Goal: Task Accomplishment & Management: Manage account settings

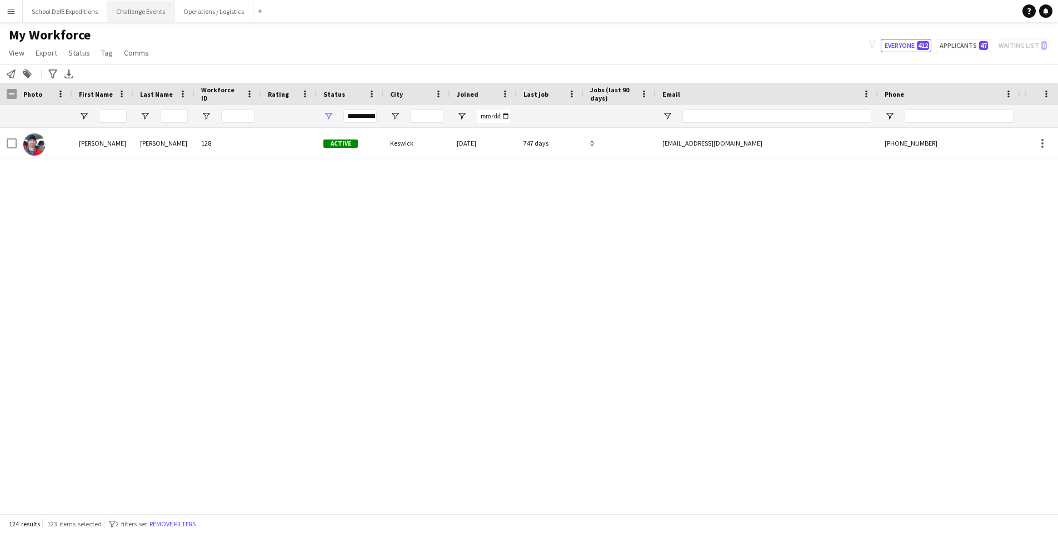
scroll to position [2171, 0]
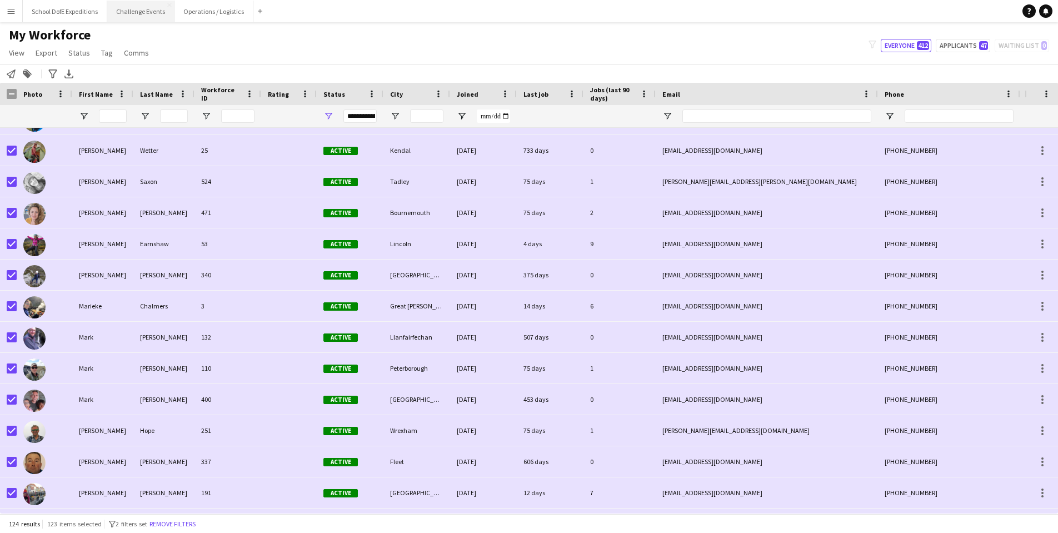
click at [140, 11] on button "Challenge Events Close" at bounding box center [140, 12] width 67 height 22
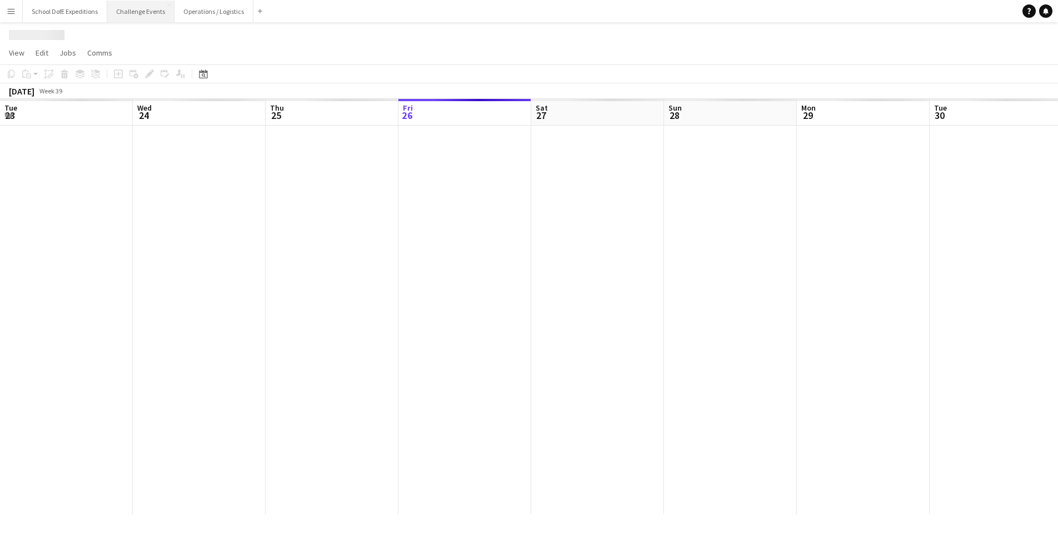
scroll to position [0, 359]
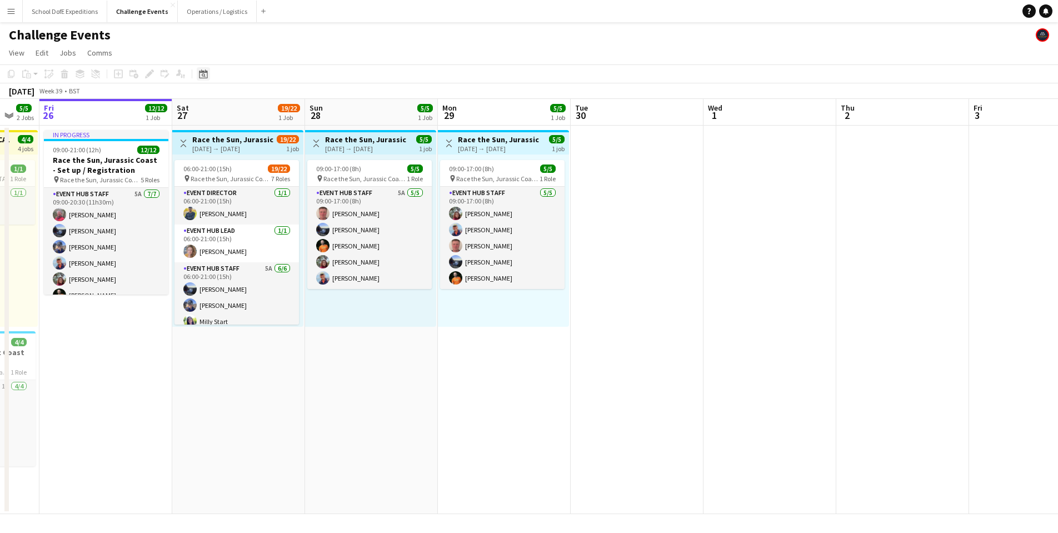
click at [205, 75] on icon at bounding box center [204, 75] width 4 height 4
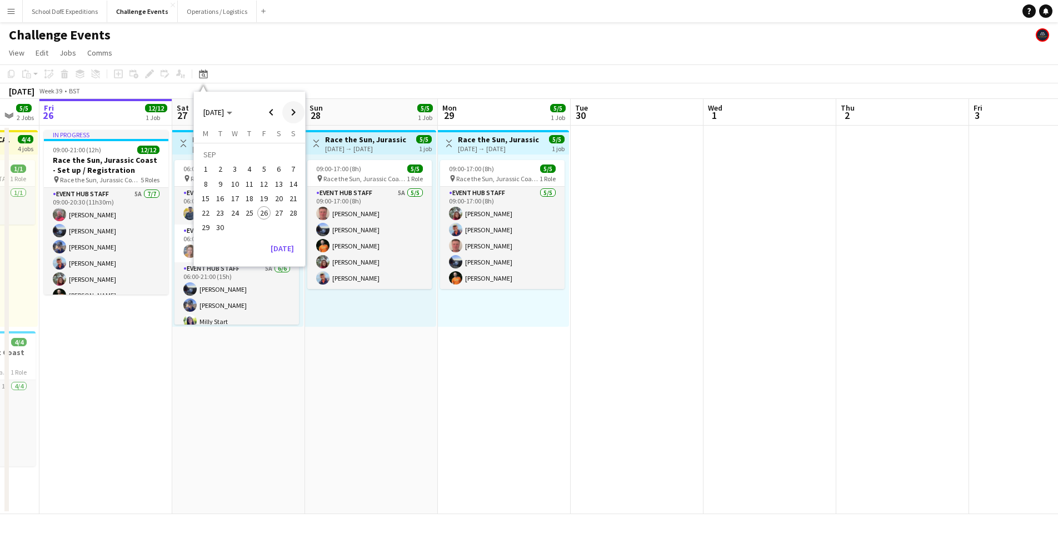
click at [296, 109] on span "Next month" at bounding box center [293, 112] width 22 height 22
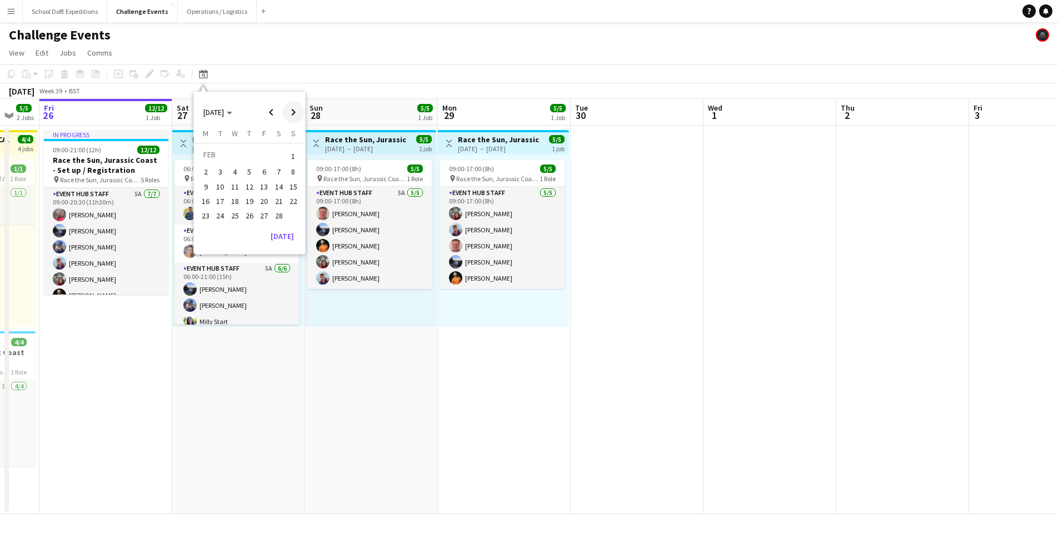
click at [296, 109] on span "Next month" at bounding box center [293, 112] width 22 height 22
click at [281, 197] on span "20" at bounding box center [278, 198] width 13 height 13
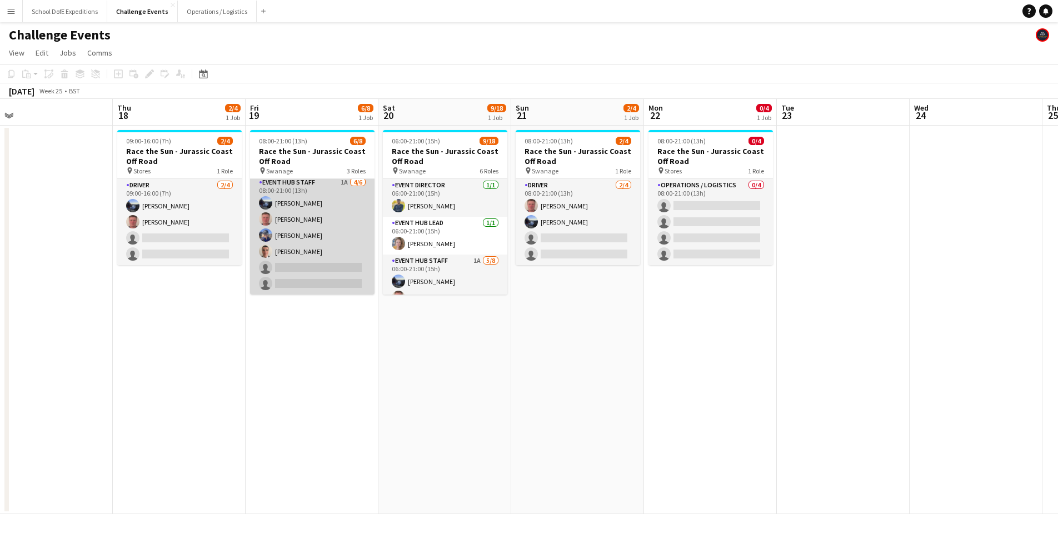
scroll to position [78, 0]
click at [293, 233] on app-card-role "Event Hub Staff 1A [DATE] 08:00-21:00 (13h) [PERSON_NAME] [PERSON_NAME] [PERSON…" at bounding box center [312, 235] width 124 height 118
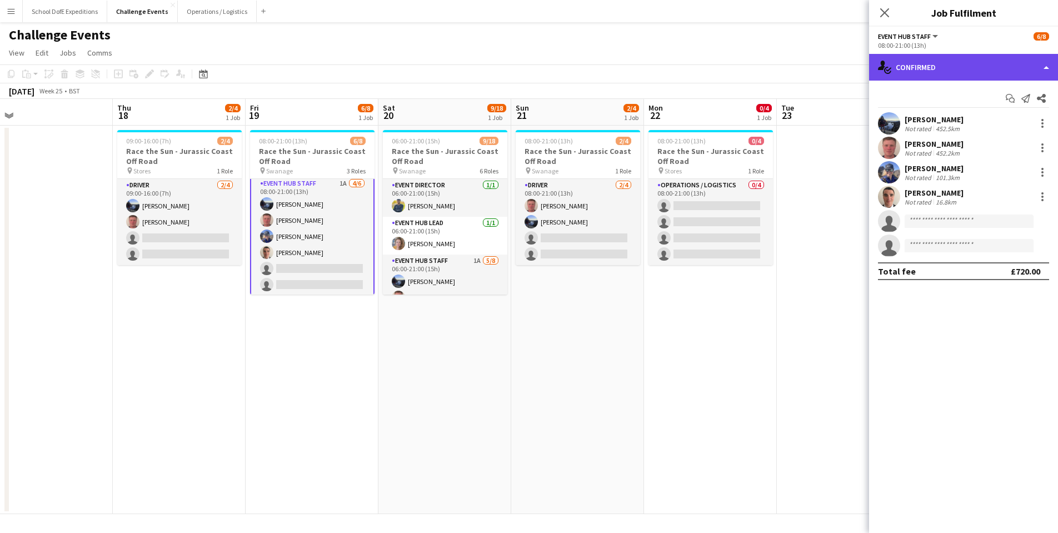
click at [942, 72] on div "single-neutral-actions-check-2 Confirmed" at bounding box center [963, 67] width 189 height 27
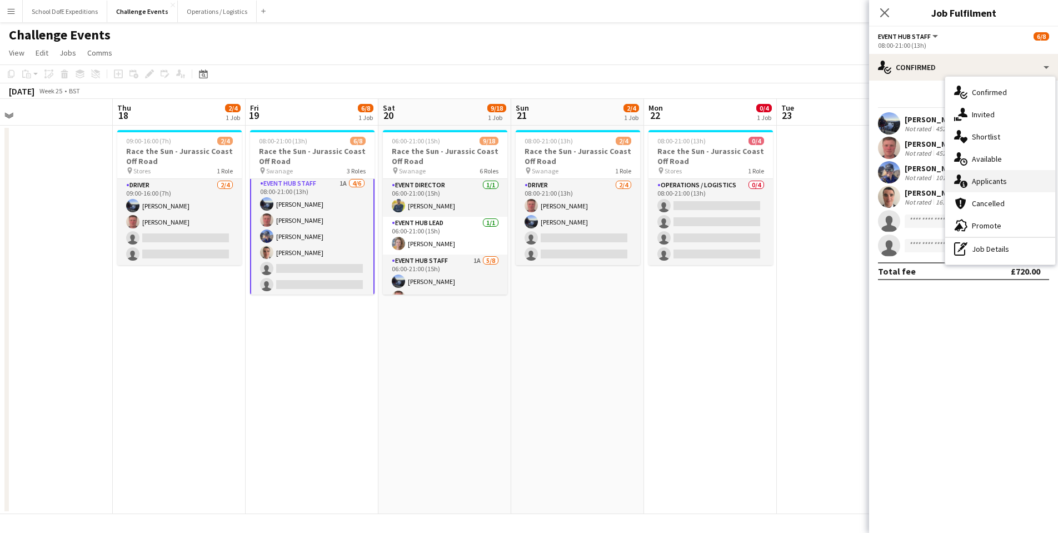
click at [974, 183] on span "Applicants" at bounding box center [989, 181] width 35 height 10
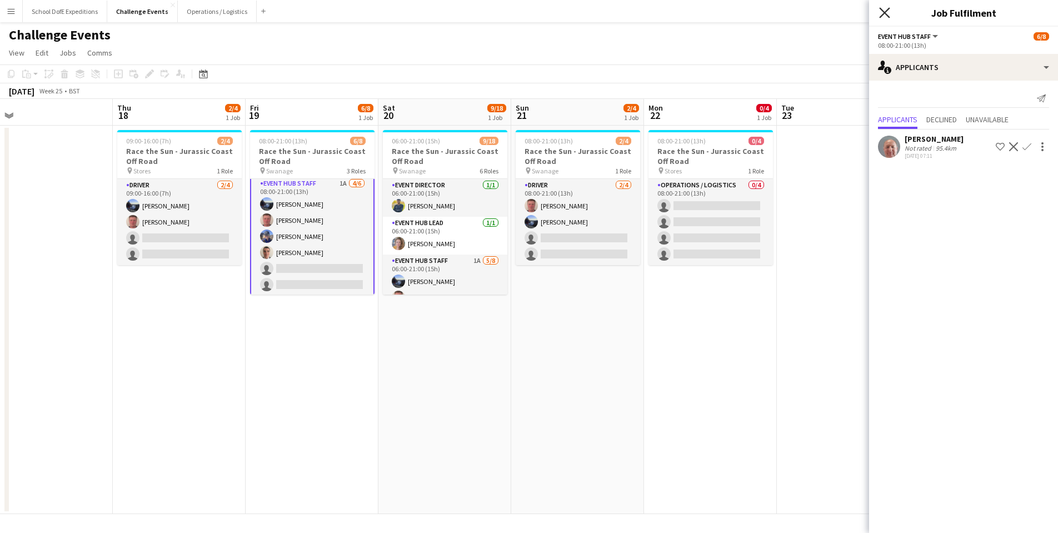
click at [881, 12] on icon "Close pop-in" at bounding box center [884, 12] width 11 height 11
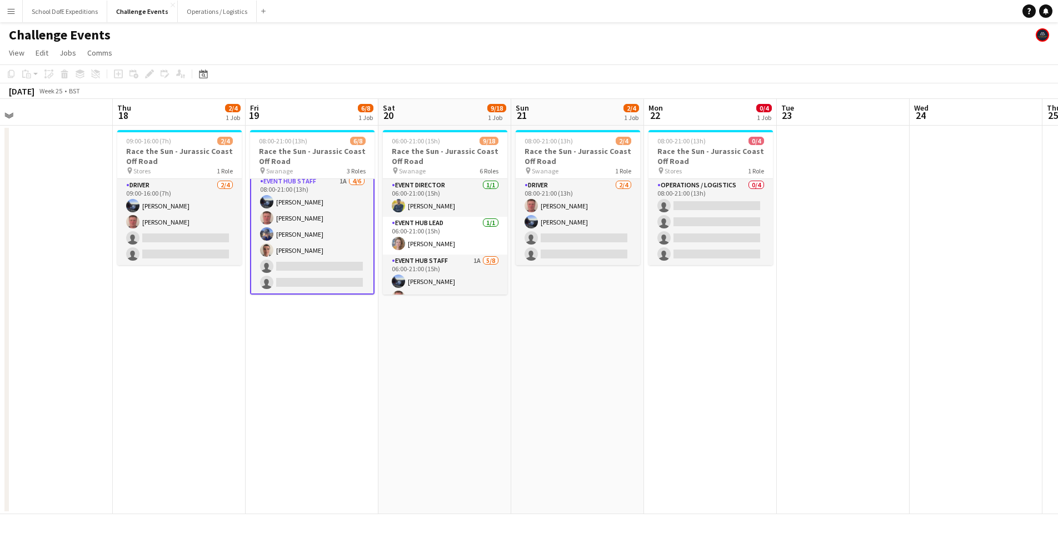
scroll to position [0, 0]
click at [10, 7] on app-icon "Menu" at bounding box center [11, 11] width 9 height 9
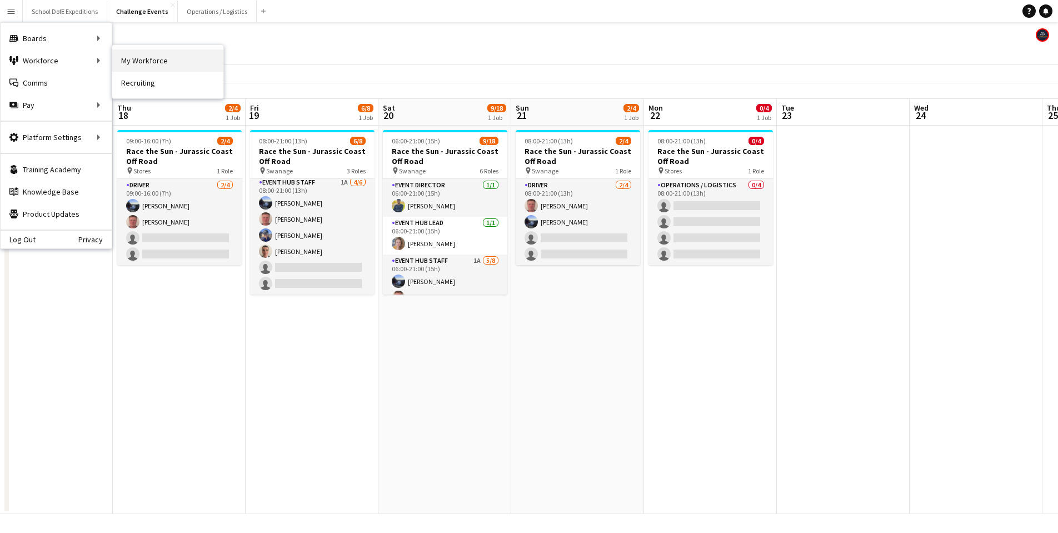
click at [174, 62] on link "My Workforce" at bounding box center [167, 60] width 111 height 22
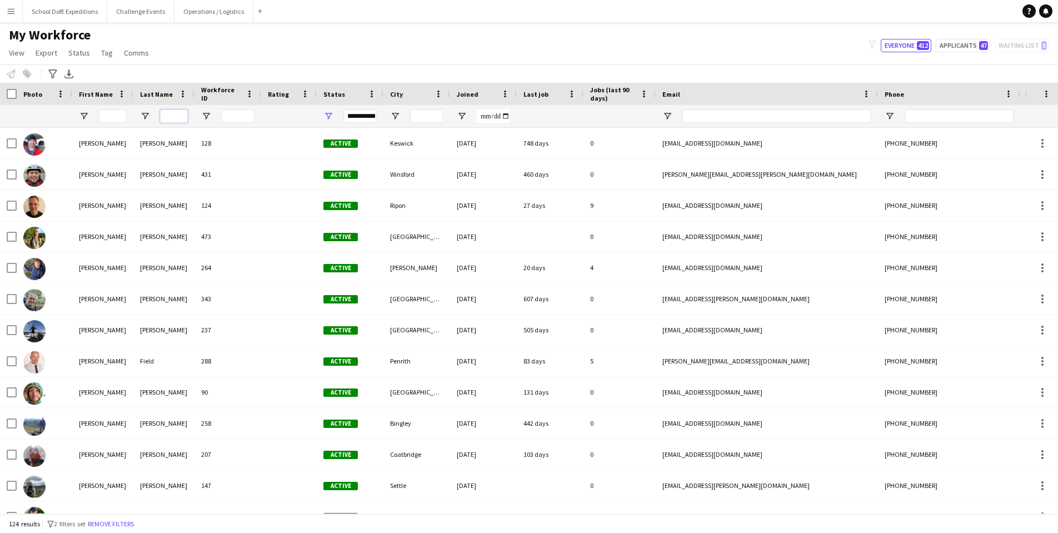
click at [170, 116] on input "Last Name Filter Input" at bounding box center [174, 115] width 28 height 13
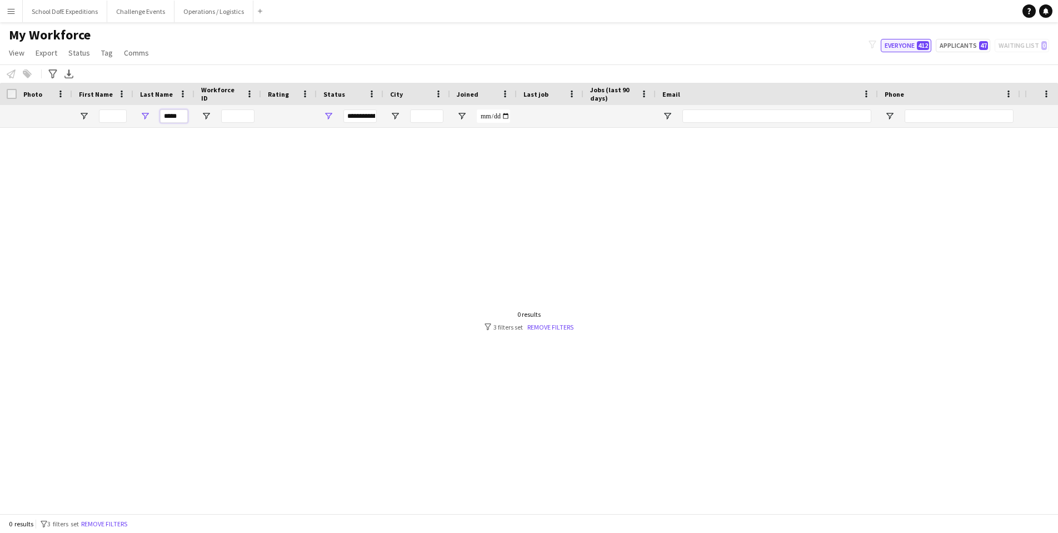
type input "*****"
click at [909, 42] on button "Everyone 412" at bounding box center [906, 45] width 51 height 13
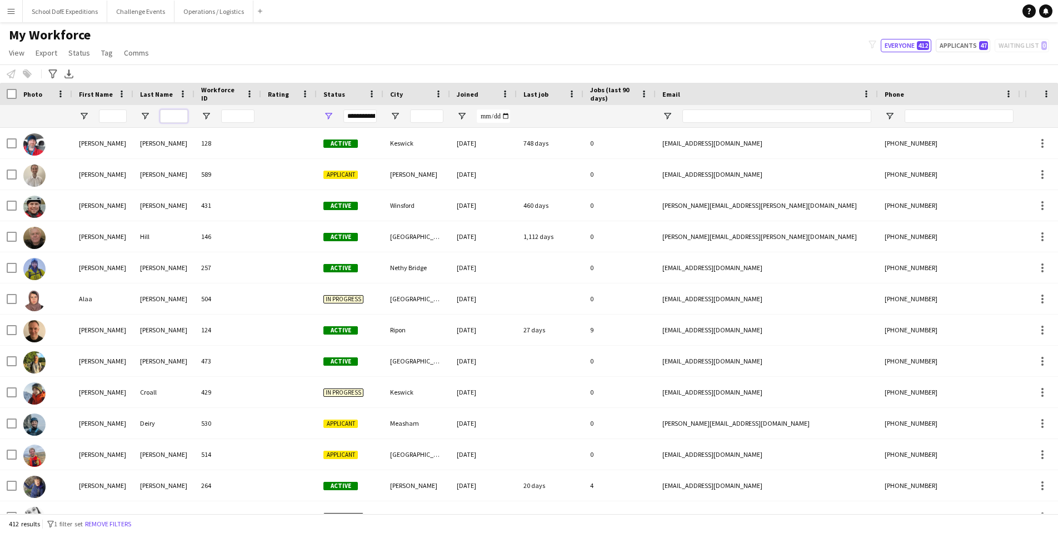
click at [173, 118] on input "Last Name Filter Input" at bounding box center [174, 115] width 28 height 13
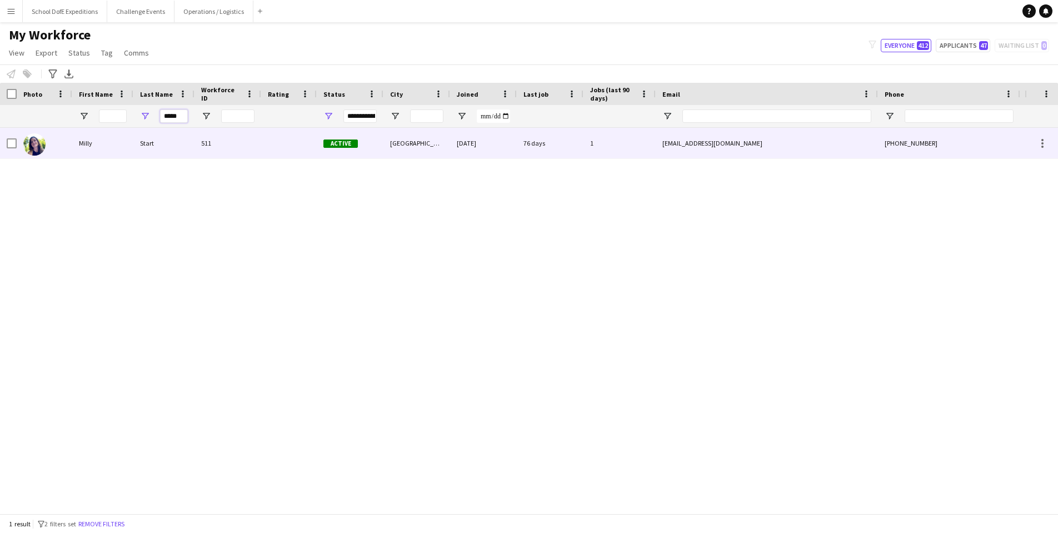
type input "*****"
click at [147, 137] on div "Start" at bounding box center [163, 143] width 61 height 31
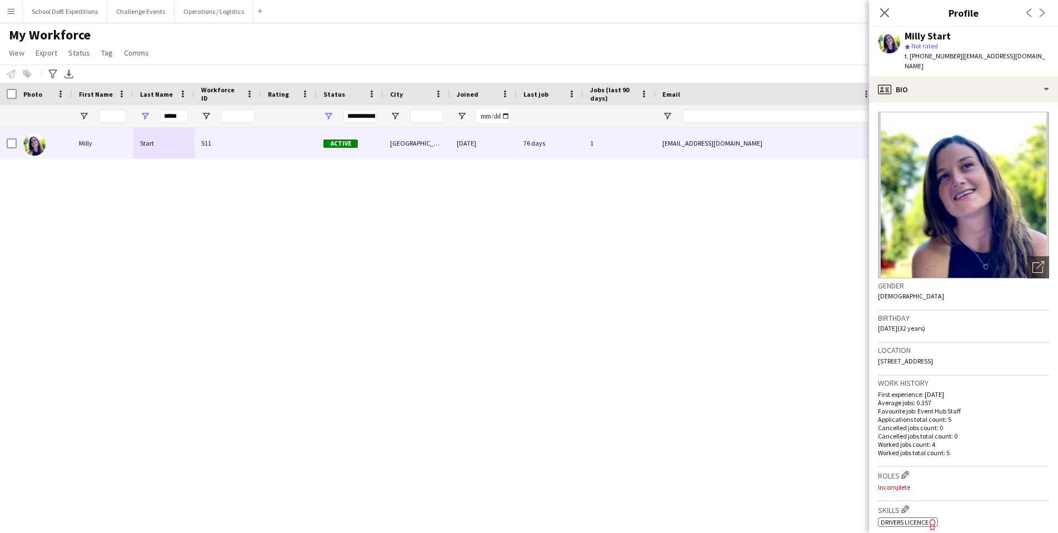
drag, startPoint x: 1047, startPoint y: 54, endPoint x: 962, endPoint y: 54, distance: 85.0
click at [962, 54] on div "Milly Start star Not rated t. [PHONE_NUMBER] | [EMAIL_ADDRESS][DOMAIN_NAME]" at bounding box center [963, 51] width 189 height 49
copy span "[EMAIL_ADDRESS][DOMAIN_NAME]"
click at [885, 9] on icon "Close pop-in" at bounding box center [884, 12] width 11 height 11
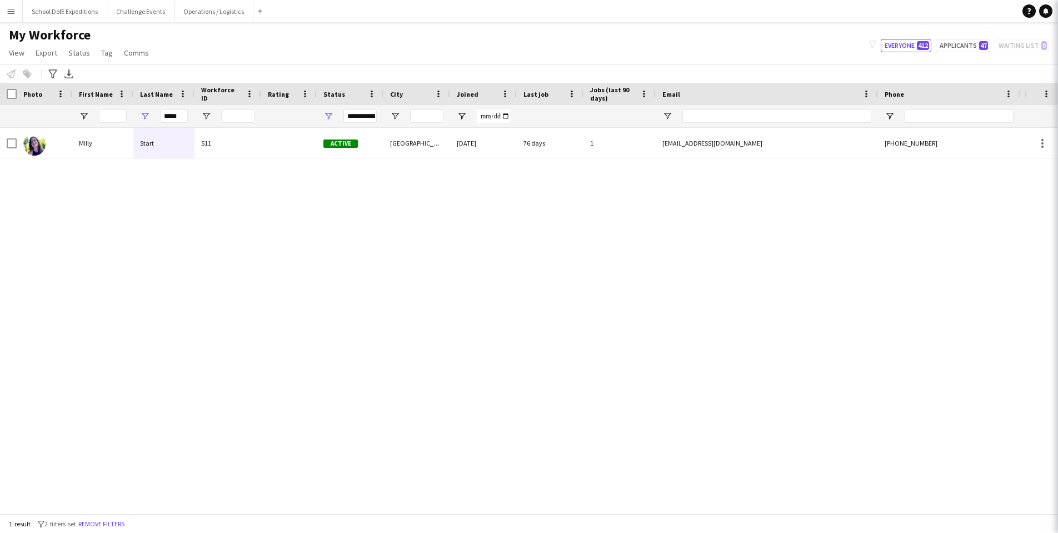
click at [1058, 9] on app-icon "Close pop-in" at bounding box center [1074, 13] width 16 height 16
drag, startPoint x: 170, startPoint y: 117, endPoint x: 152, endPoint y: 117, distance: 18.3
click at [152, 117] on div "*****" at bounding box center [163, 116] width 61 height 22
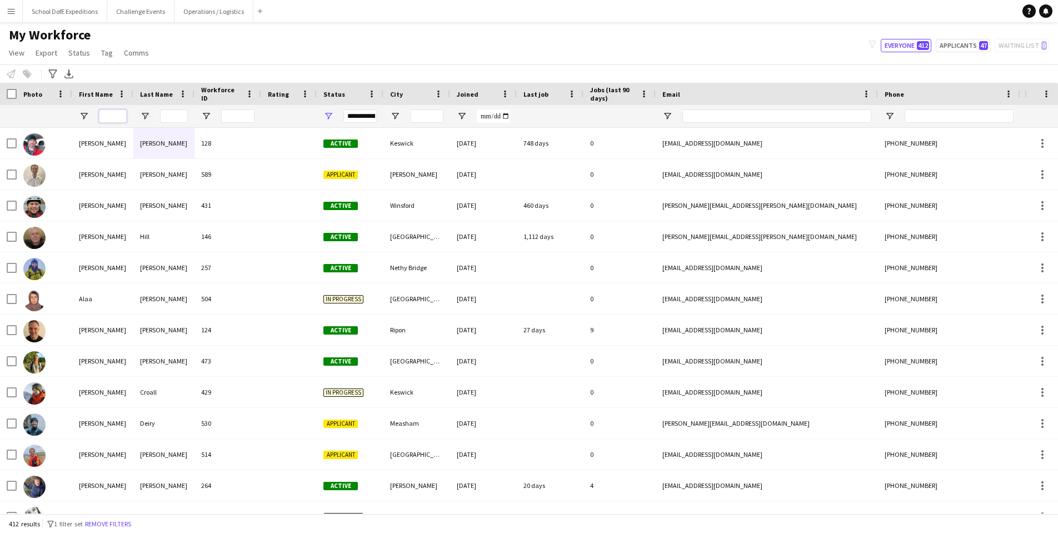
click at [106, 114] on input "First Name Filter Input" at bounding box center [113, 115] width 28 height 13
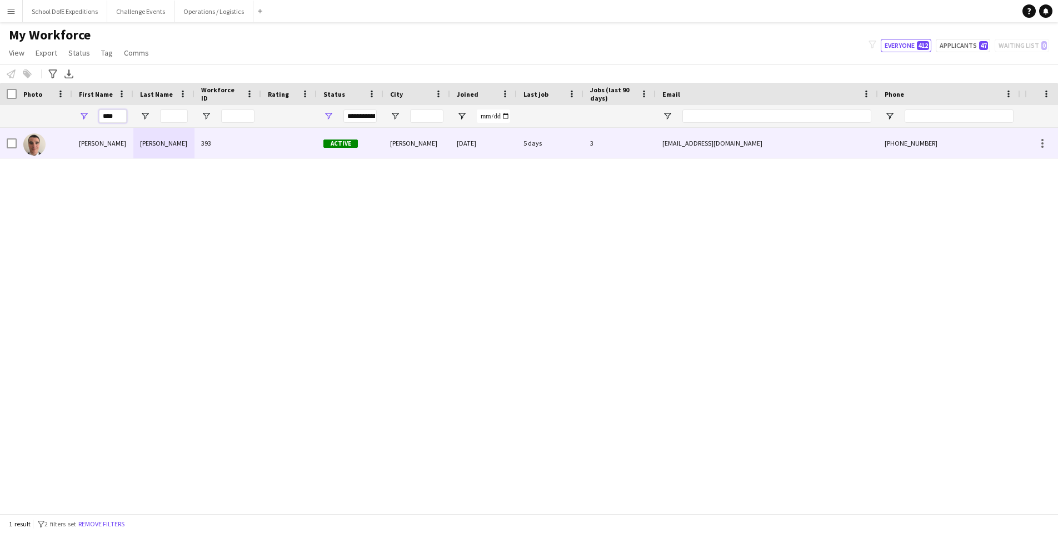
type input "****"
click at [90, 140] on div "[PERSON_NAME]" at bounding box center [102, 143] width 61 height 31
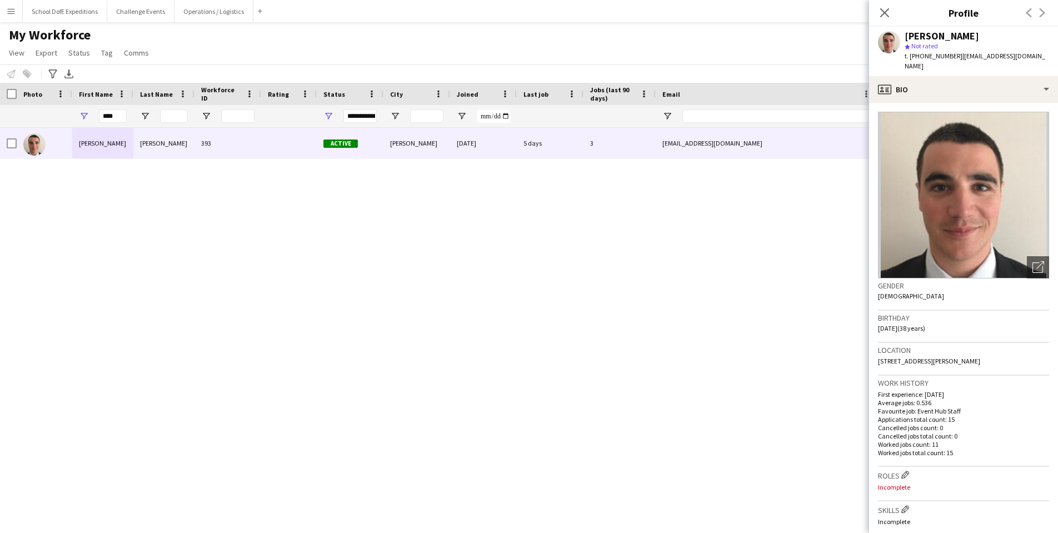
drag, startPoint x: 1021, startPoint y: 54, endPoint x: 958, endPoint y: 57, distance: 62.9
click at [958, 57] on div "[PERSON_NAME] star Not rated t. [PHONE_NUMBER] | [EMAIL_ADDRESS][DOMAIN_NAME]" at bounding box center [963, 51] width 189 height 49
copy span "[EMAIL_ADDRESS][DOMAIN_NAME]"
click at [9, 9] on app-icon "Menu" at bounding box center [11, 11] width 9 height 9
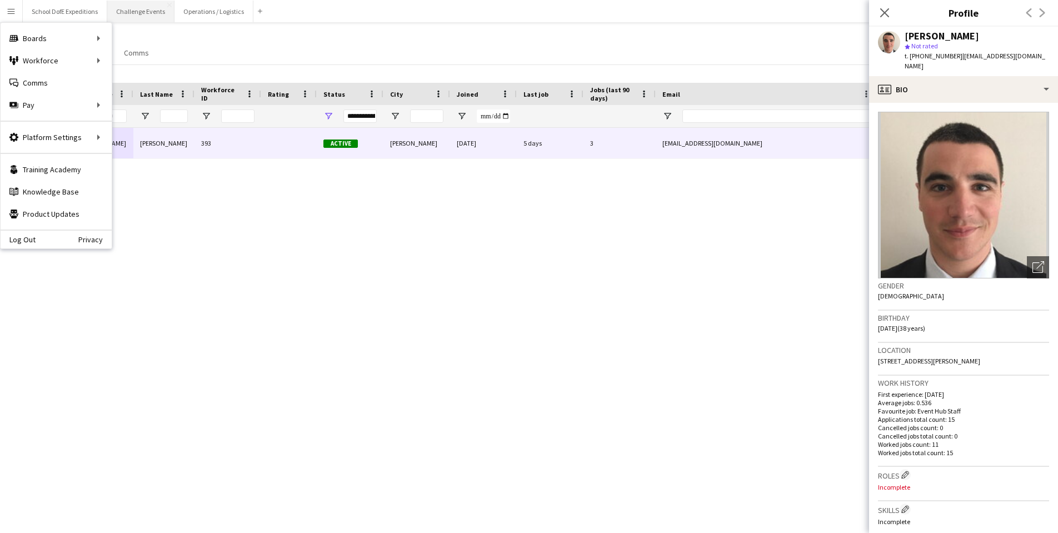
click at [133, 9] on button "Challenge Events Close" at bounding box center [140, 12] width 67 height 22
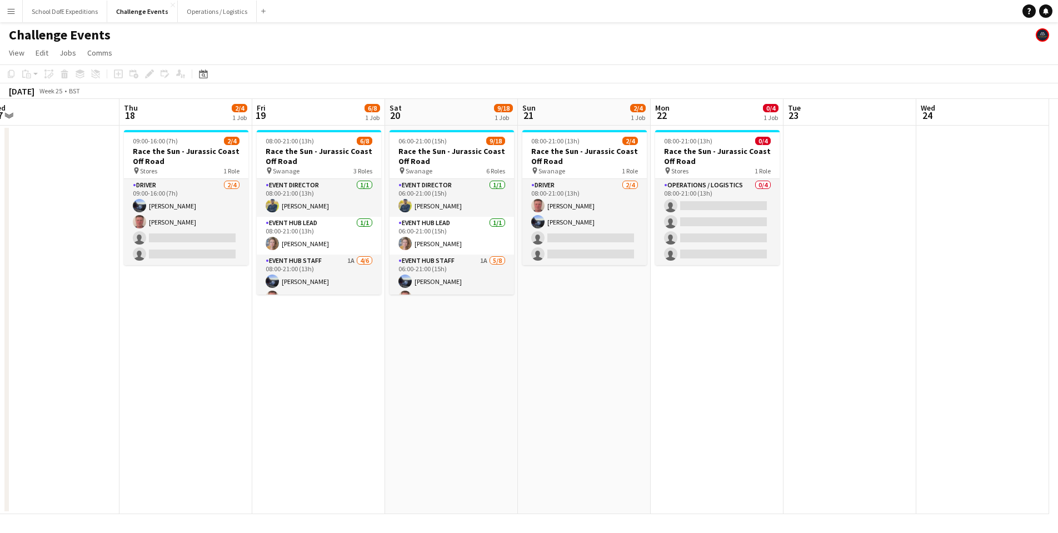
scroll to position [0, 287]
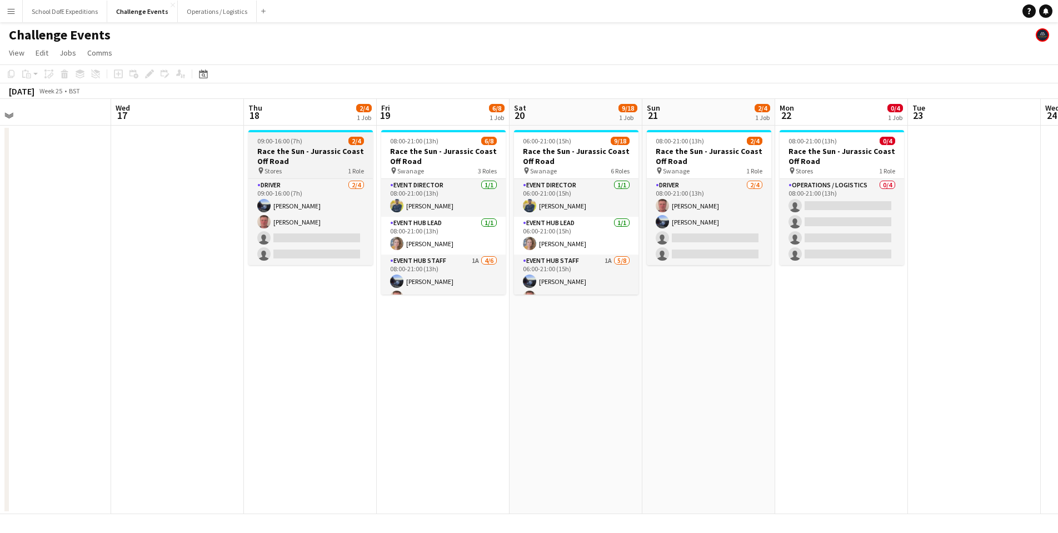
click at [286, 157] on h3 "Race the Sun - Jurassic Coast Off Road" at bounding box center [310, 156] width 124 height 20
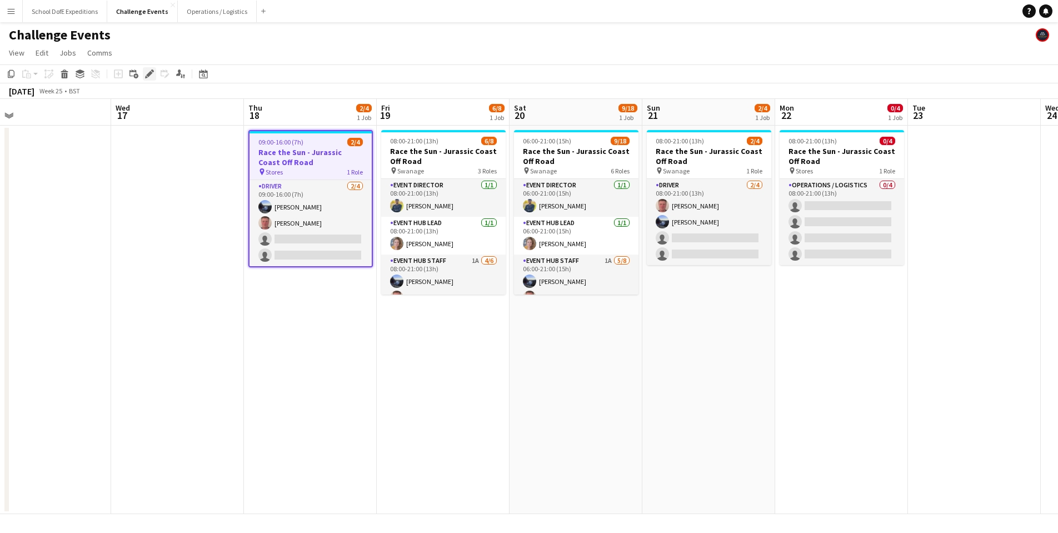
click at [149, 75] on icon at bounding box center [149, 74] width 6 height 6
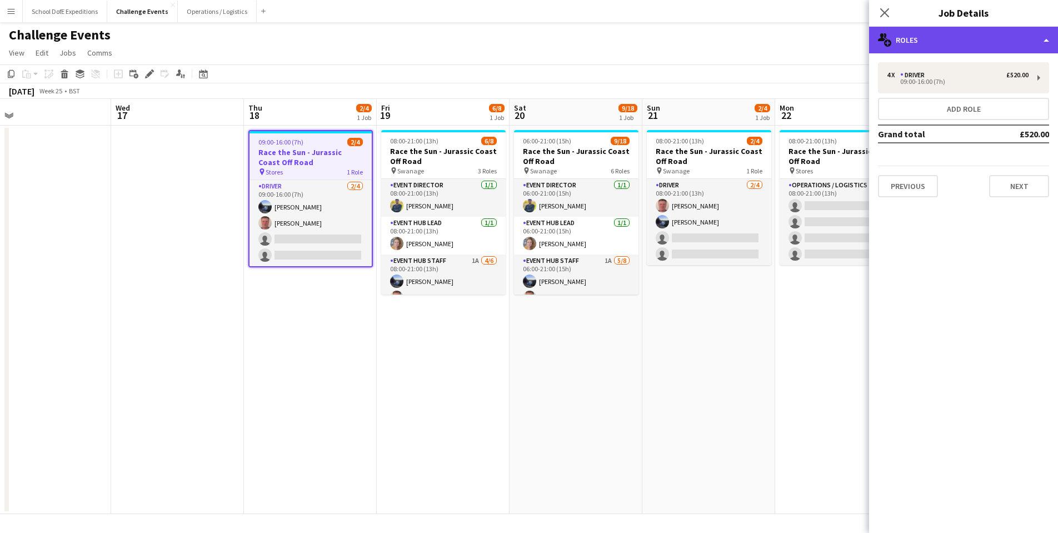
click at [934, 46] on div "multiple-users-add Roles" at bounding box center [963, 40] width 189 height 27
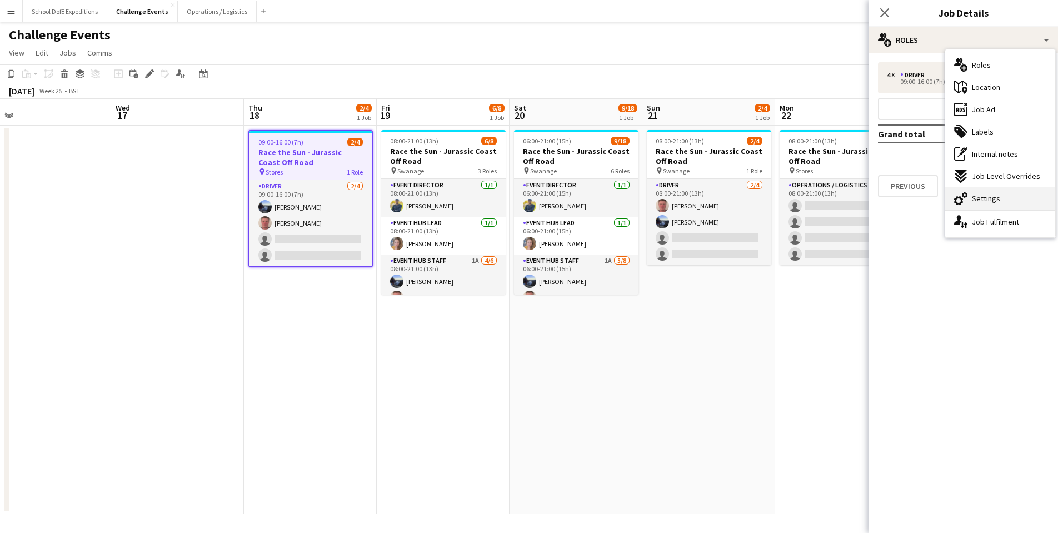
click at [973, 200] on span "Settings" at bounding box center [986, 198] width 28 height 10
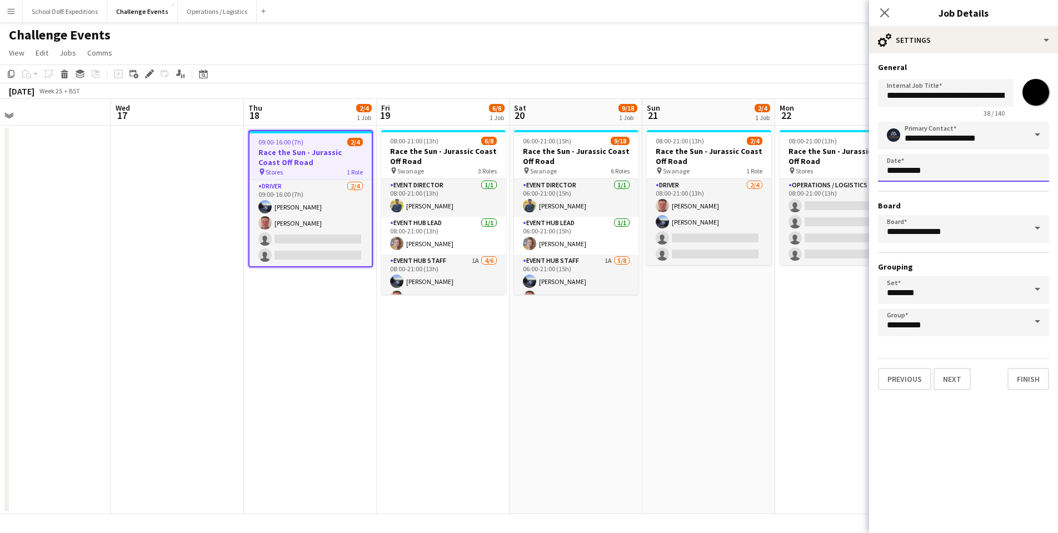
click at [895, 167] on body "Menu Boards Boards Boards All jobs Status Workforce Workforce My Workforce Recr…" at bounding box center [529, 266] width 1058 height 533
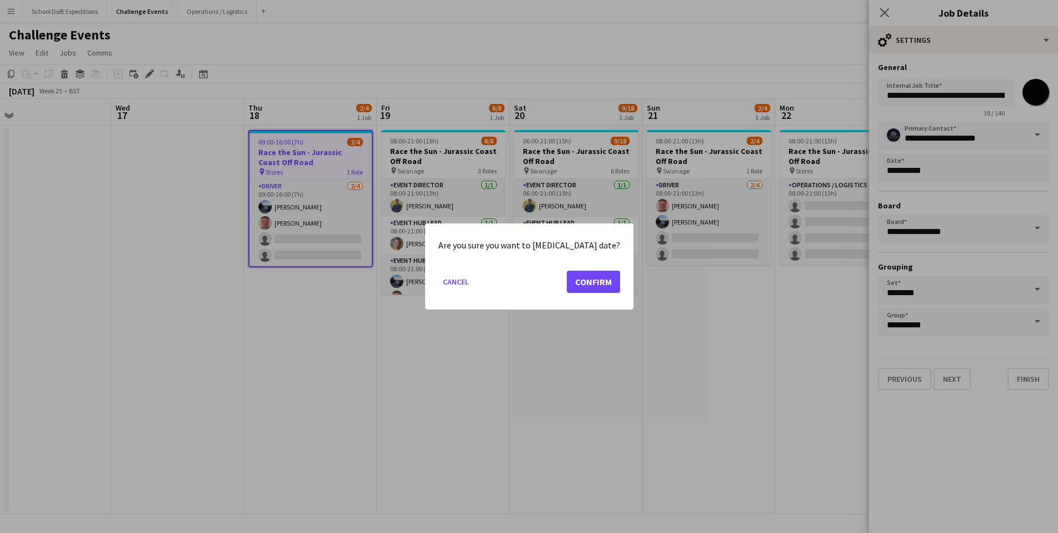
click at [572, 280] on button "Confirm" at bounding box center [593, 282] width 53 height 22
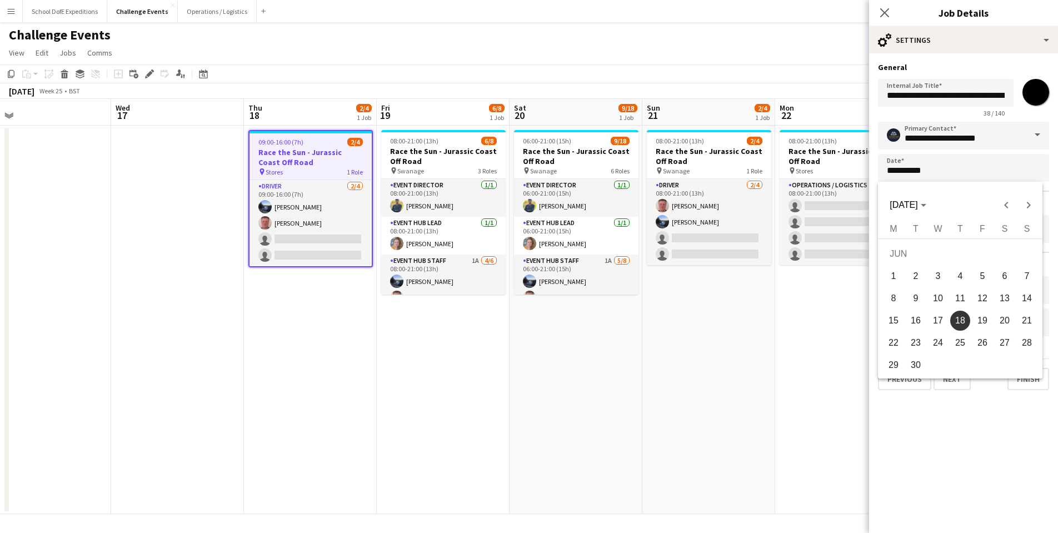
click at [958, 341] on span "25" at bounding box center [960, 343] width 20 height 20
type input "**********"
click at [1022, 379] on button "Finish" at bounding box center [1029, 379] width 42 height 22
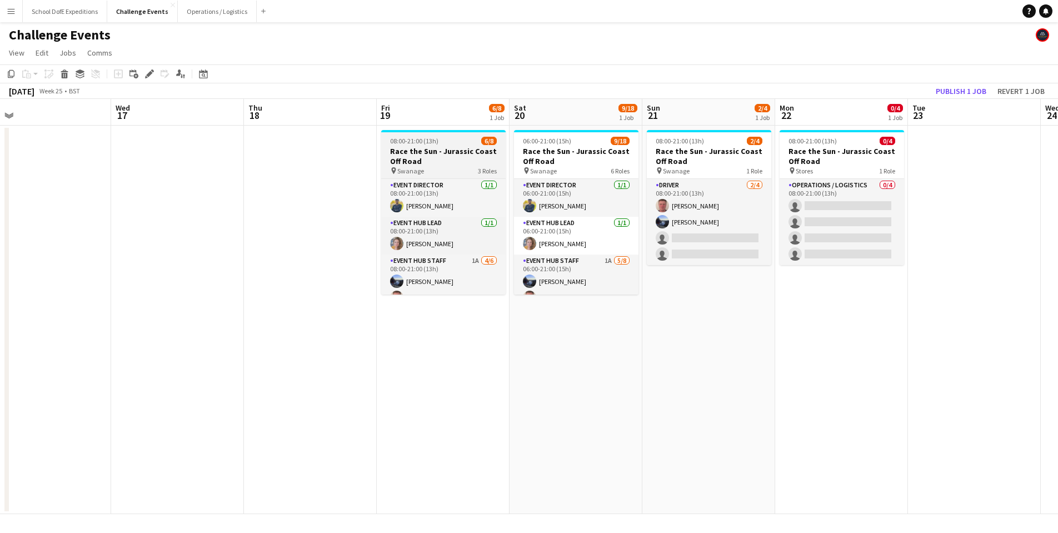
click at [430, 166] on div "pin Swanage 3 Roles" at bounding box center [443, 170] width 124 height 9
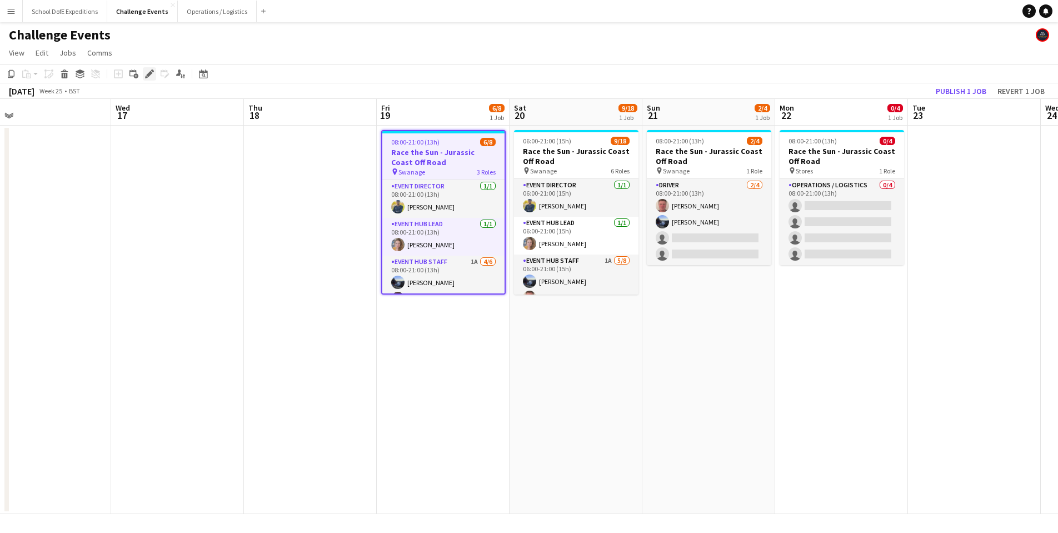
click at [149, 74] on icon at bounding box center [149, 74] width 6 height 6
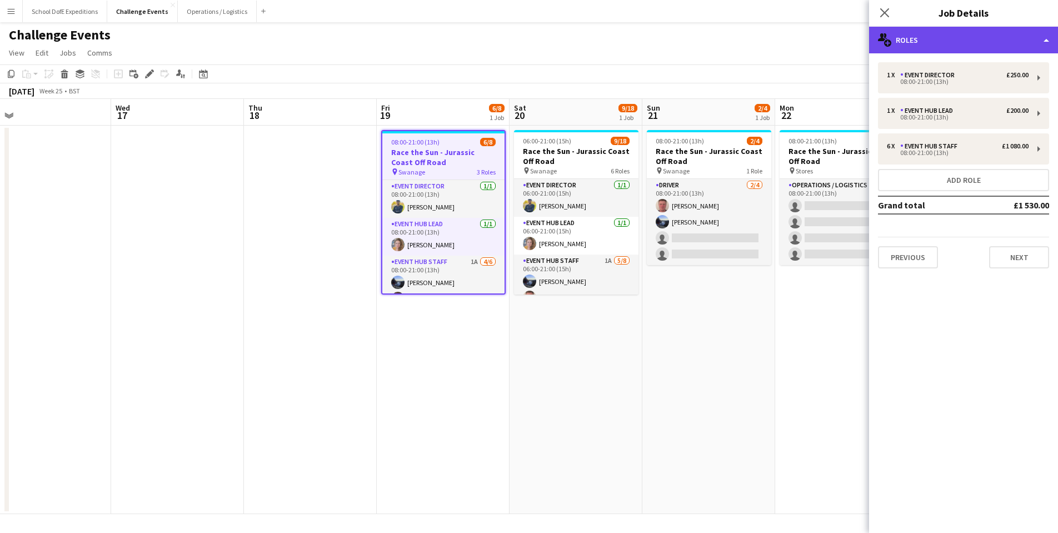
click at [939, 47] on div "multiple-users-add Roles" at bounding box center [963, 40] width 189 height 27
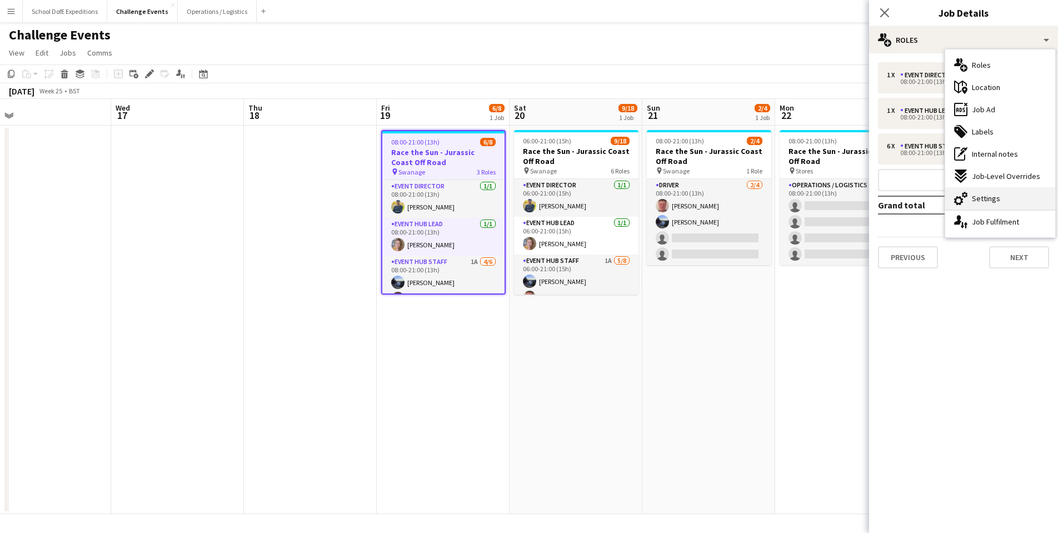
click at [957, 193] on icon "cog-double-3" at bounding box center [960, 198] width 13 height 13
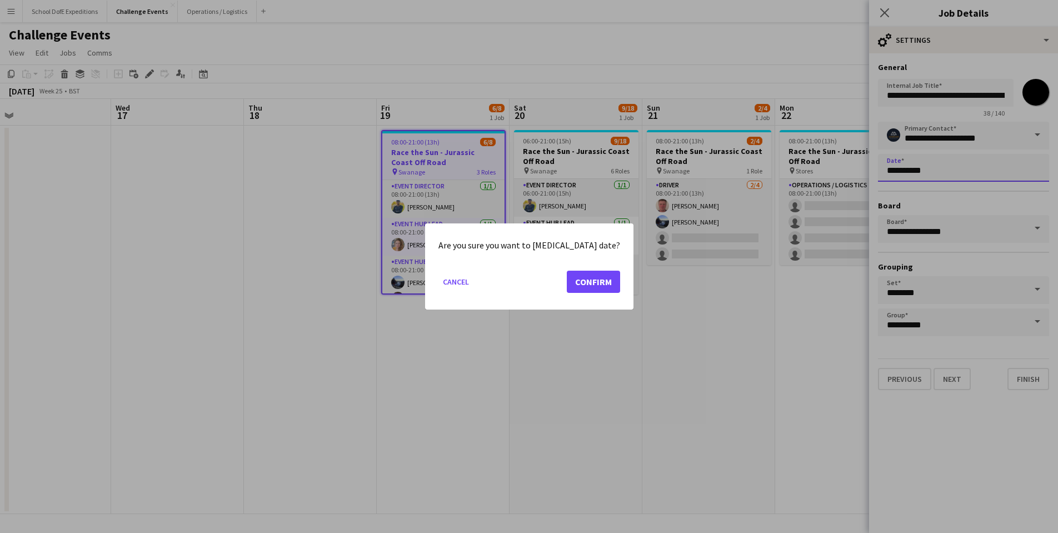
click at [911, 170] on body "Menu Boards Boards Boards All jobs Status Workforce Workforce My Workforce Recr…" at bounding box center [529, 266] width 1058 height 533
click at [585, 279] on button "Confirm" at bounding box center [593, 282] width 53 height 22
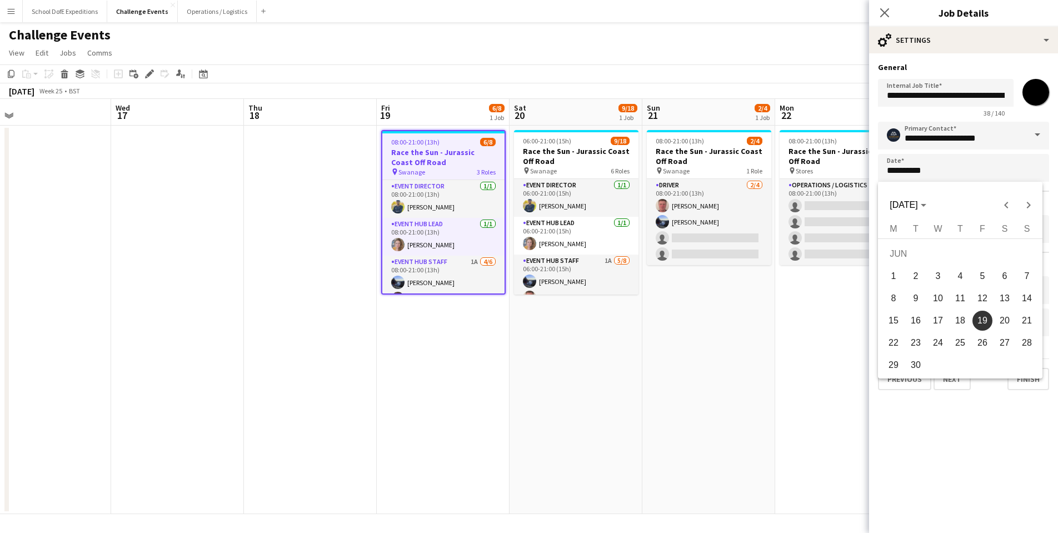
click at [985, 340] on span "26" at bounding box center [983, 343] width 20 height 20
type input "**********"
click at [1037, 380] on button "Finish" at bounding box center [1029, 379] width 42 height 22
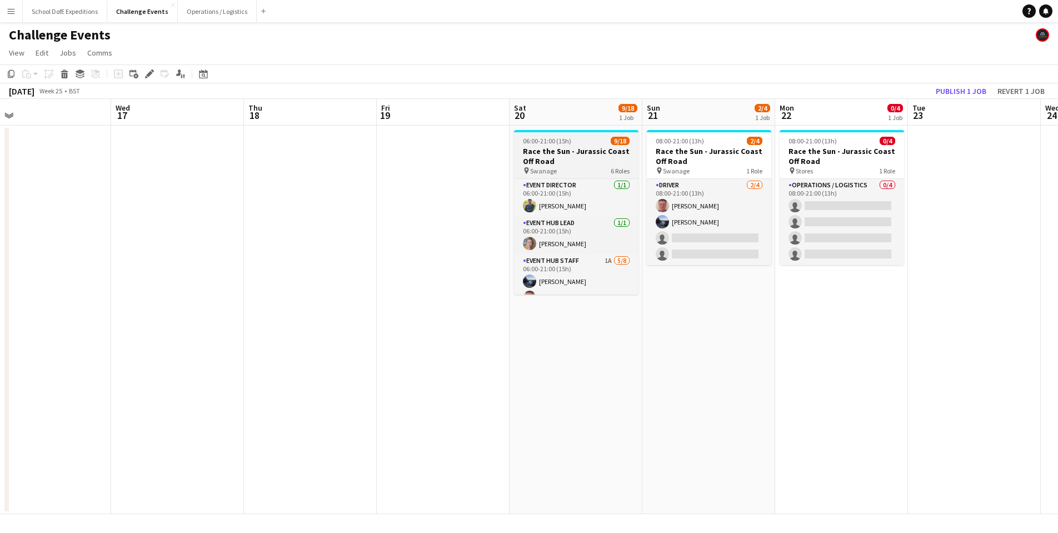
click at [580, 164] on h3 "Race the Sun - Jurassic Coast Off Road" at bounding box center [576, 156] width 124 height 20
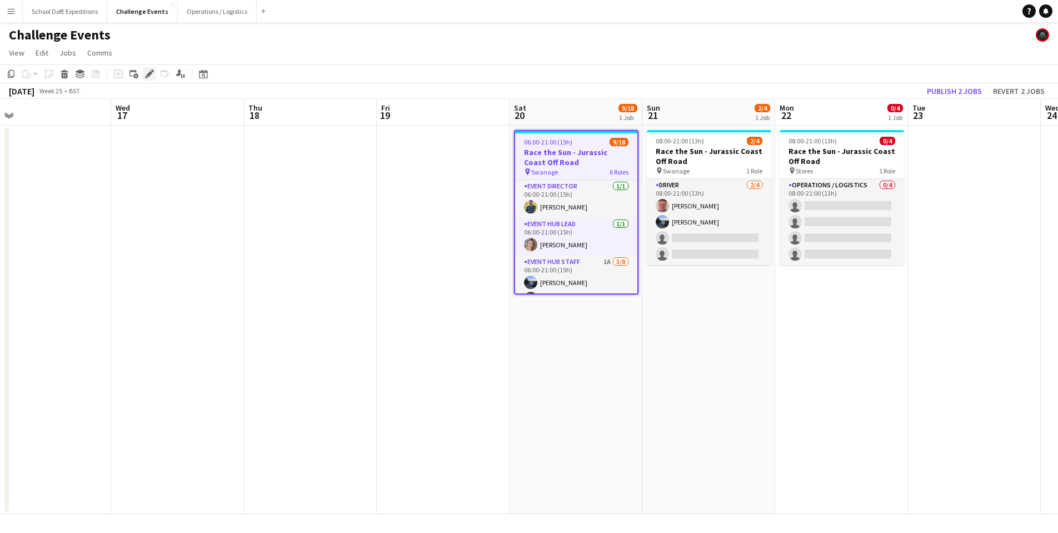
click at [147, 74] on icon at bounding box center [149, 74] width 6 height 6
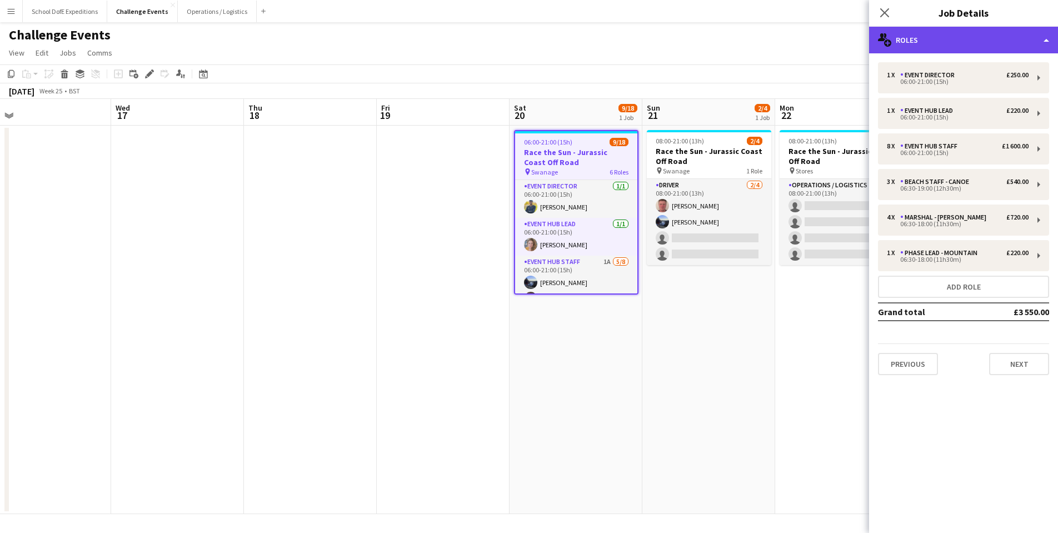
click at [922, 46] on div "multiple-users-add Roles" at bounding box center [963, 40] width 189 height 27
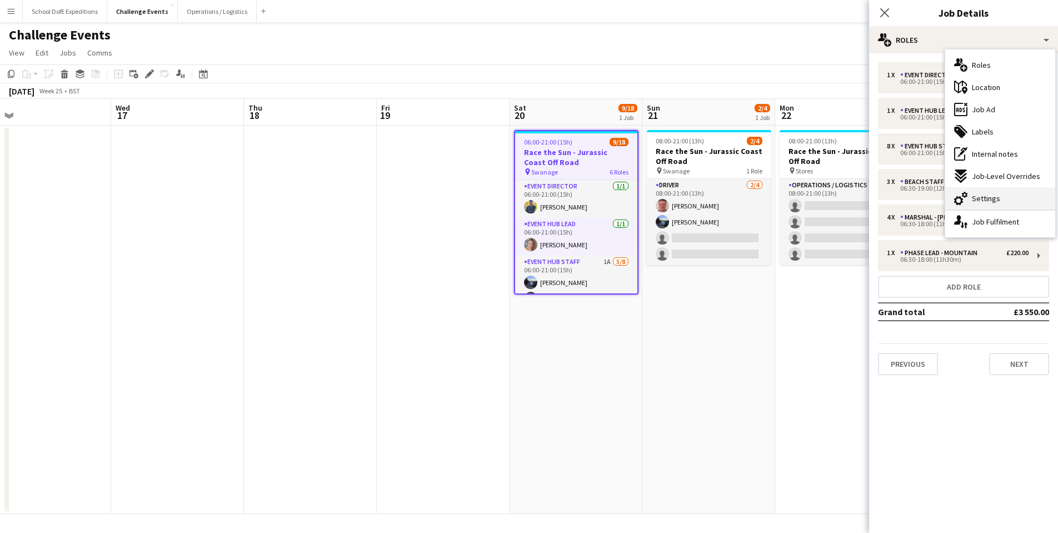
click at [978, 200] on span "Settings" at bounding box center [986, 198] width 28 height 10
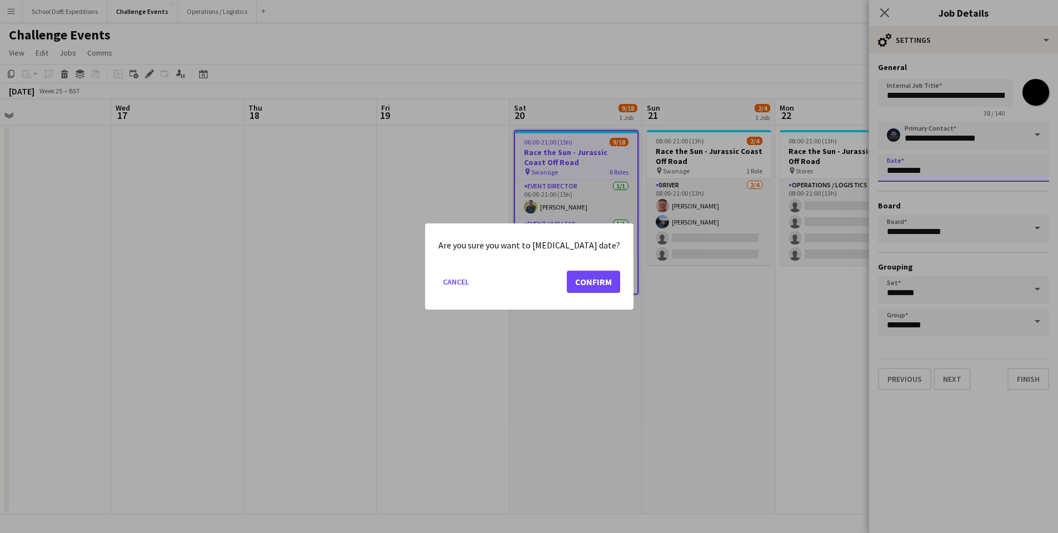
click at [915, 171] on body "Menu Boards Boards Boards All jobs Status Workforce Workforce My Workforce Recr…" at bounding box center [529, 266] width 1058 height 533
click at [571, 281] on button "Confirm" at bounding box center [593, 282] width 53 height 22
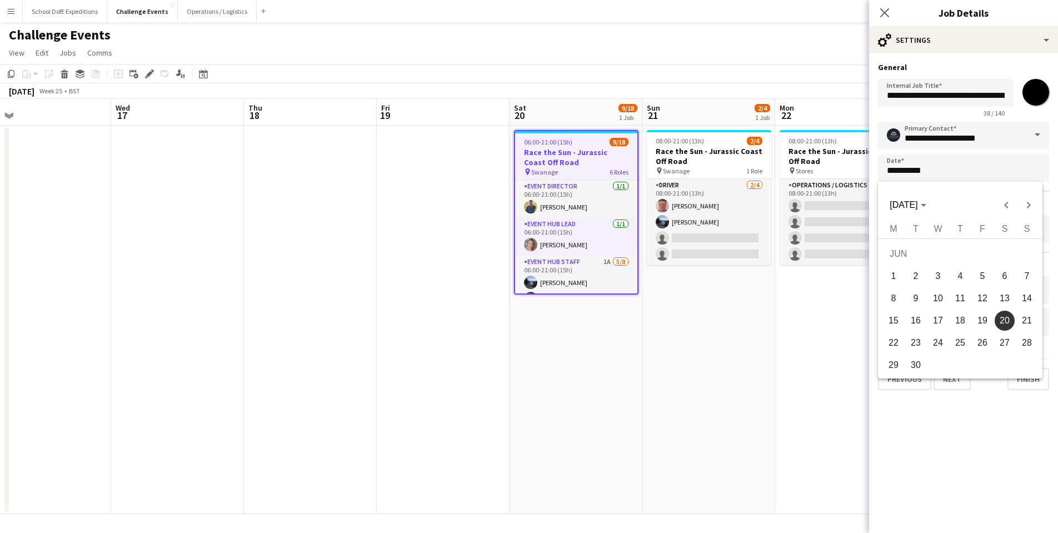
click at [1003, 343] on span "27" at bounding box center [1005, 343] width 20 height 20
type input "**********"
click at [1022, 372] on button "Finish" at bounding box center [1029, 379] width 42 height 22
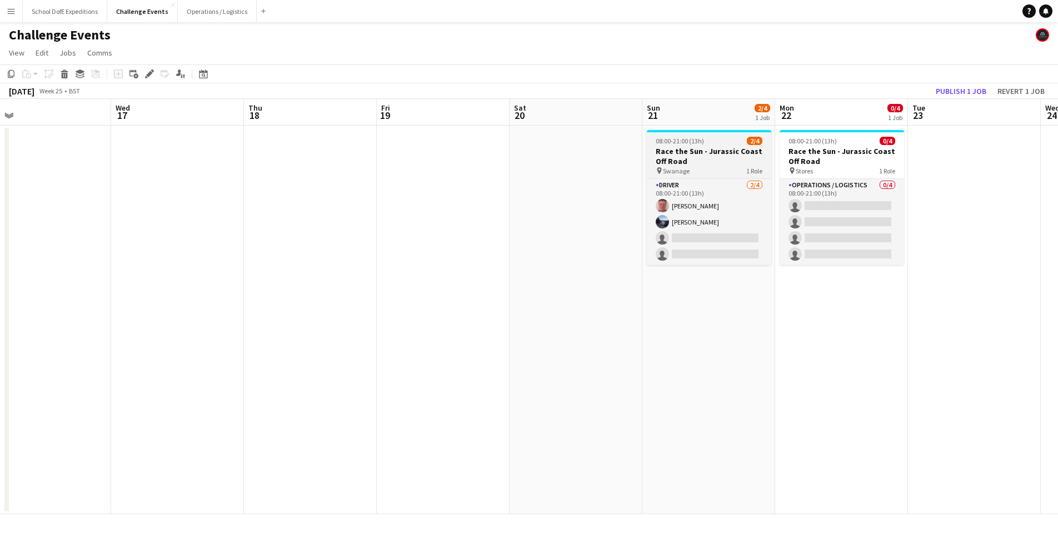
click at [696, 160] on h3 "Race the Sun - Jurassic Coast Off Road" at bounding box center [709, 156] width 124 height 20
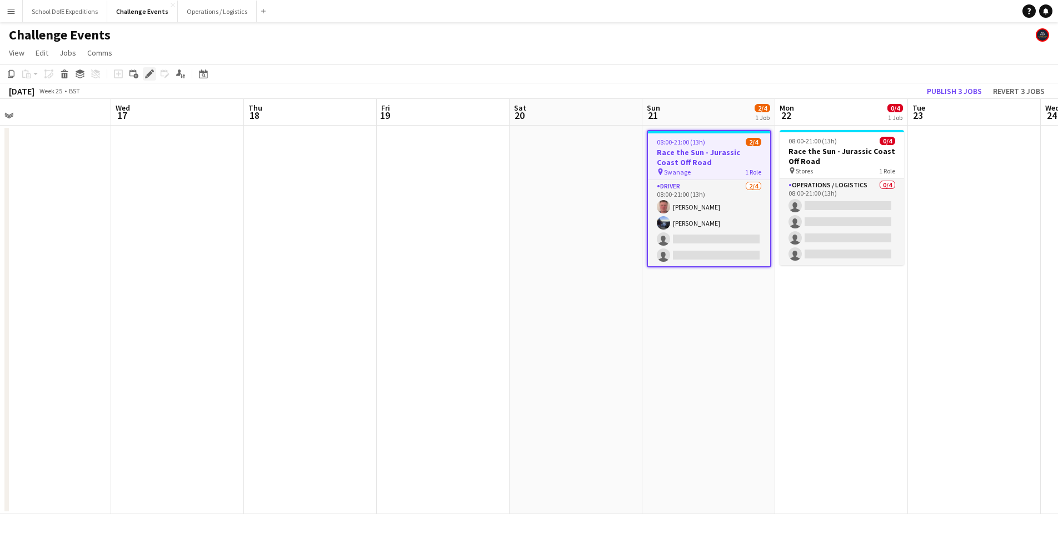
click at [143, 77] on div "Edit" at bounding box center [149, 73] width 13 height 13
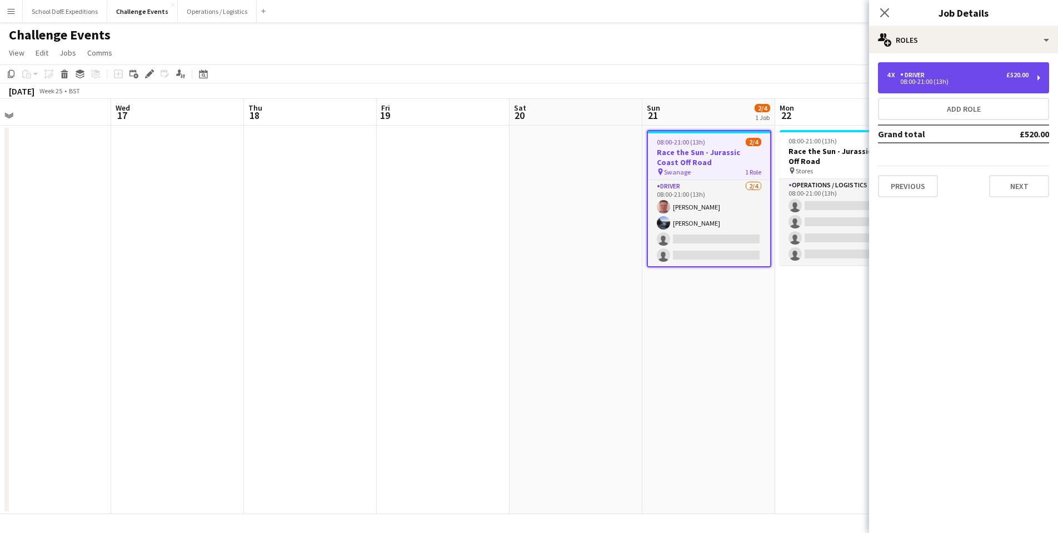
click at [954, 75] on div "4 x Driver £520.00" at bounding box center [958, 75] width 142 height 8
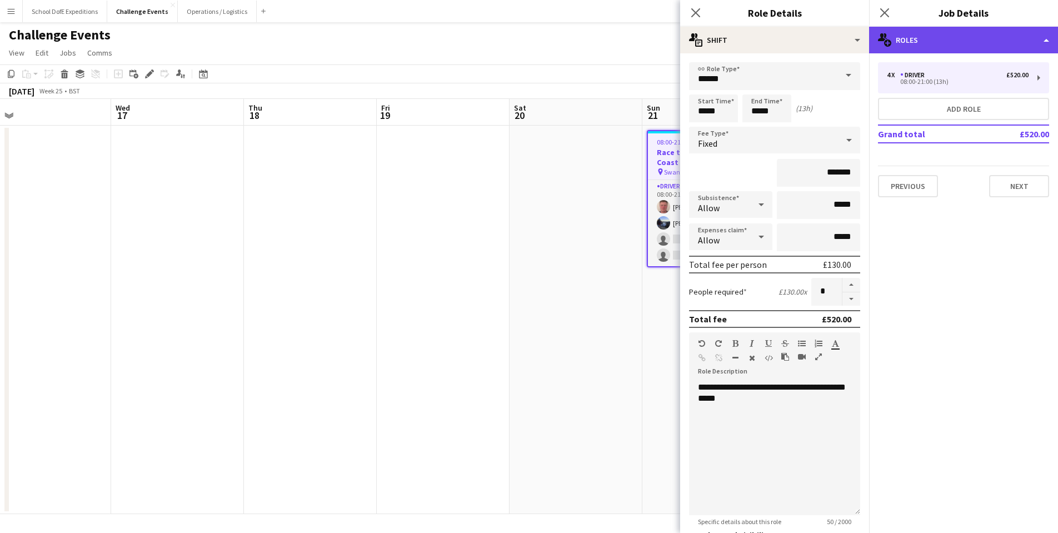
click at [950, 33] on div "multiple-users-add Roles" at bounding box center [963, 40] width 189 height 27
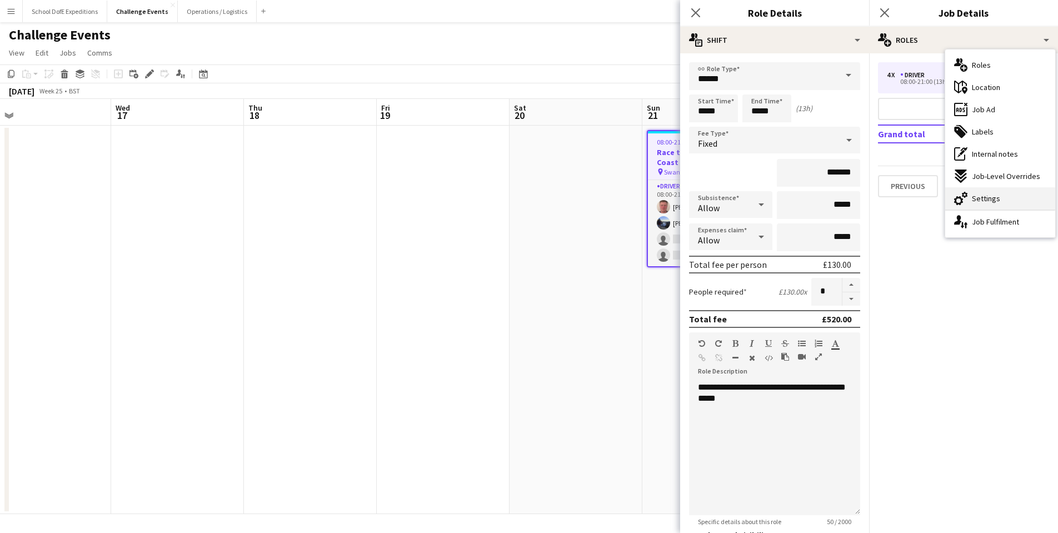
click at [973, 196] on span "Settings" at bounding box center [986, 198] width 28 height 10
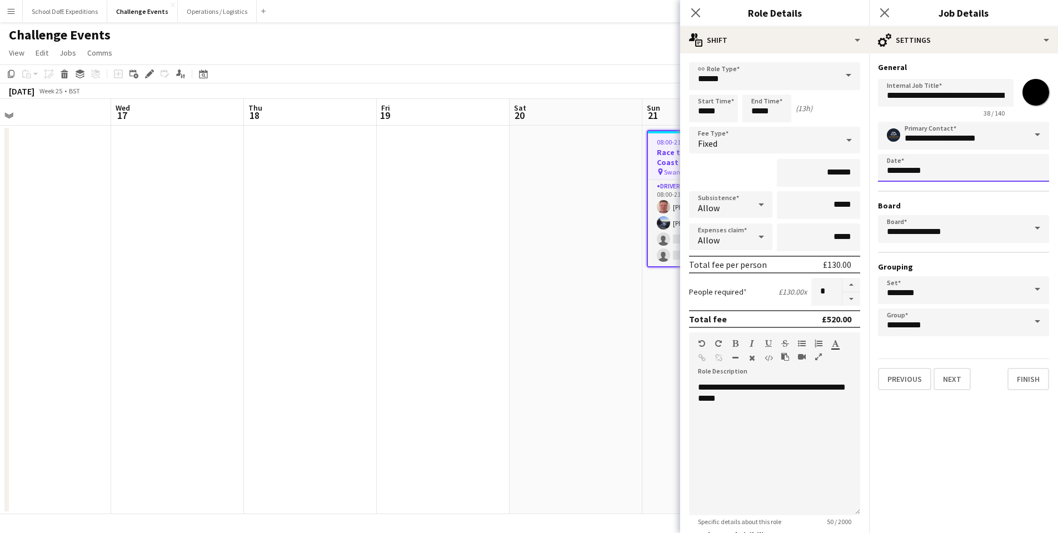
click at [915, 169] on body "Menu Boards Boards Boards All jobs Status Workforce Workforce My Workforce Recr…" at bounding box center [529, 266] width 1058 height 533
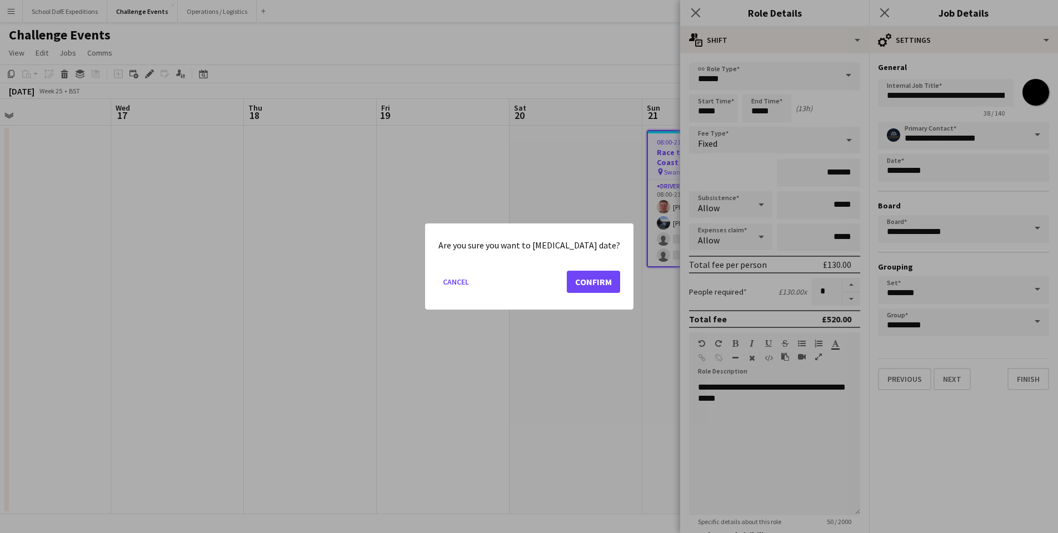
click at [595, 280] on button "Confirm" at bounding box center [593, 282] width 53 height 22
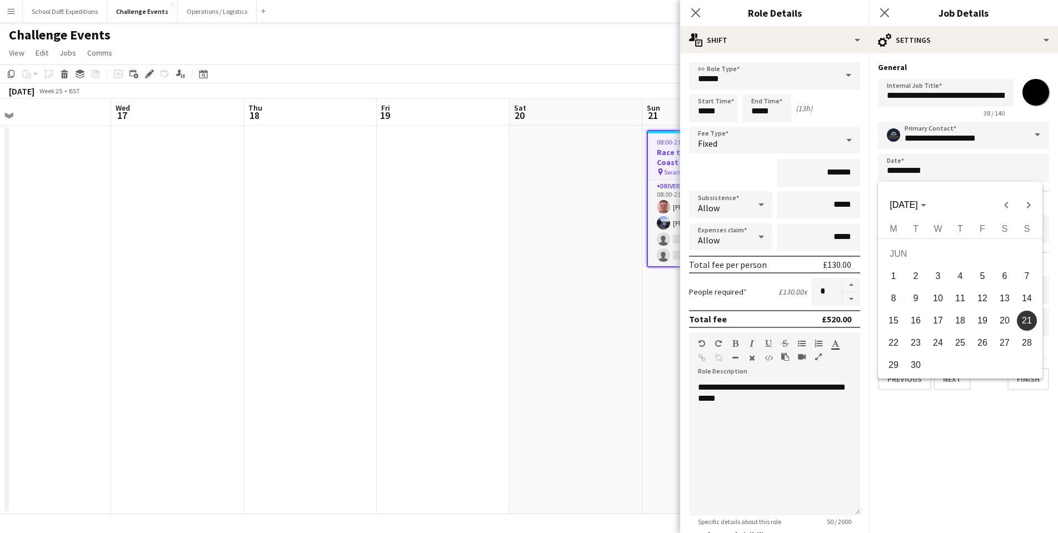
click at [1029, 342] on span "28" at bounding box center [1027, 343] width 20 height 20
type input "**********"
click at [1019, 382] on button "Finish" at bounding box center [1029, 379] width 42 height 22
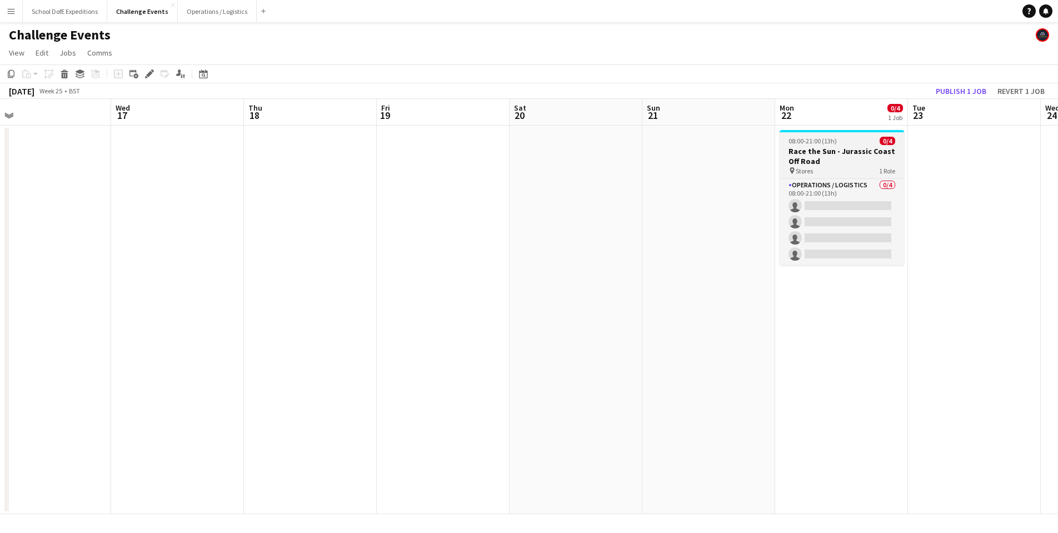
click at [826, 158] on h3 "Race the Sun - Jurassic Coast Off Road" at bounding box center [842, 156] width 124 height 20
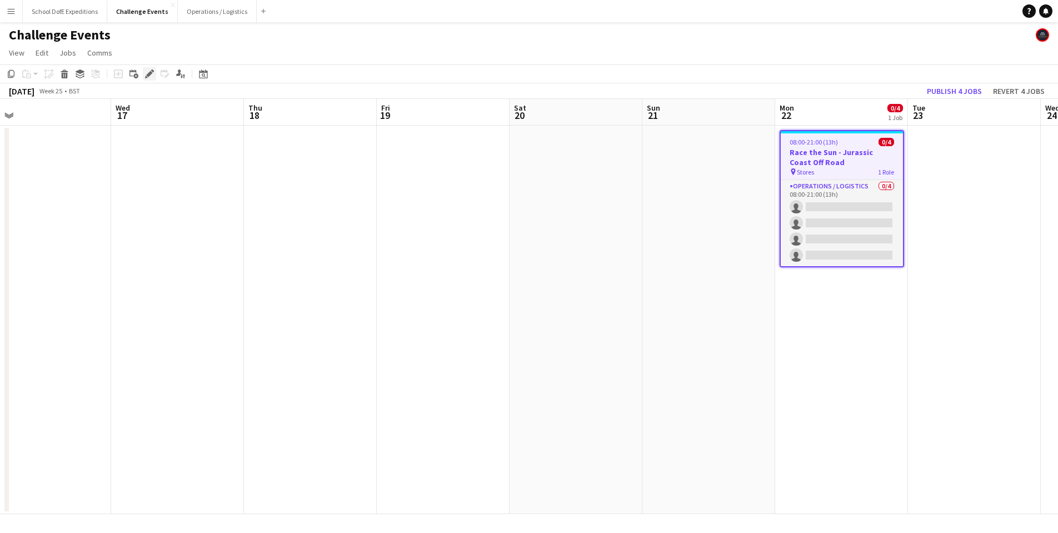
click at [144, 74] on div "Edit" at bounding box center [149, 73] width 13 height 13
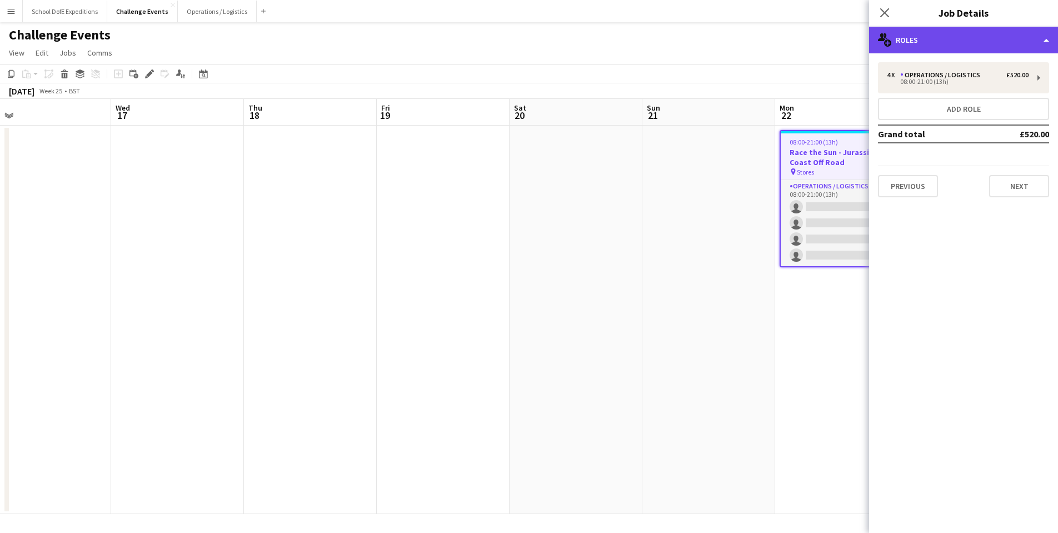
click at [943, 39] on div "multiple-users-add Roles" at bounding box center [963, 40] width 189 height 27
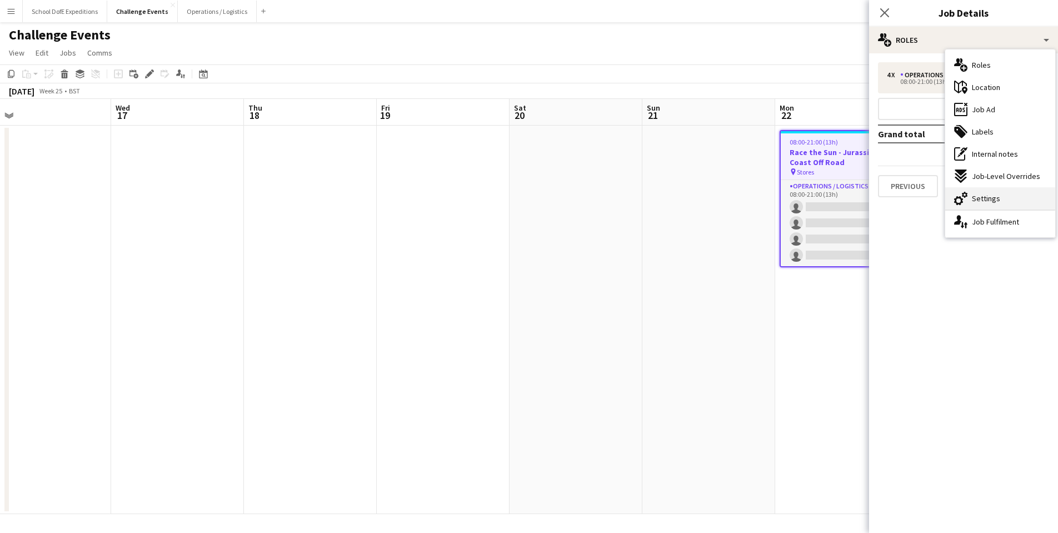
click at [977, 202] on span "Settings" at bounding box center [986, 198] width 28 height 10
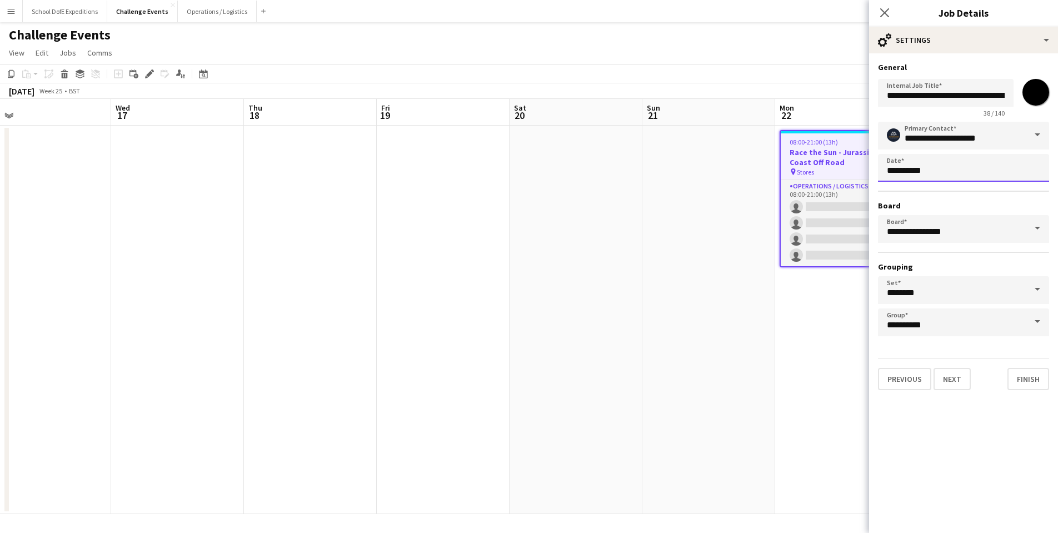
click at [951, 171] on body "Menu Boards Boards Boards All jobs Status Workforce Workforce My Workforce Recr…" at bounding box center [529, 266] width 1058 height 533
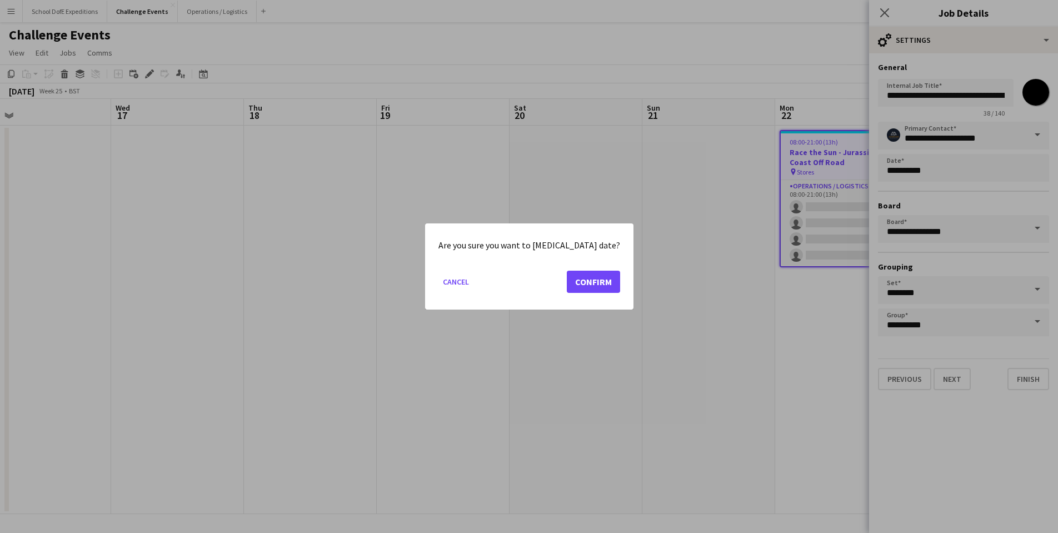
click at [582, 281] on button "Confirm" at bounding box center [593, 282] width 53 height 22
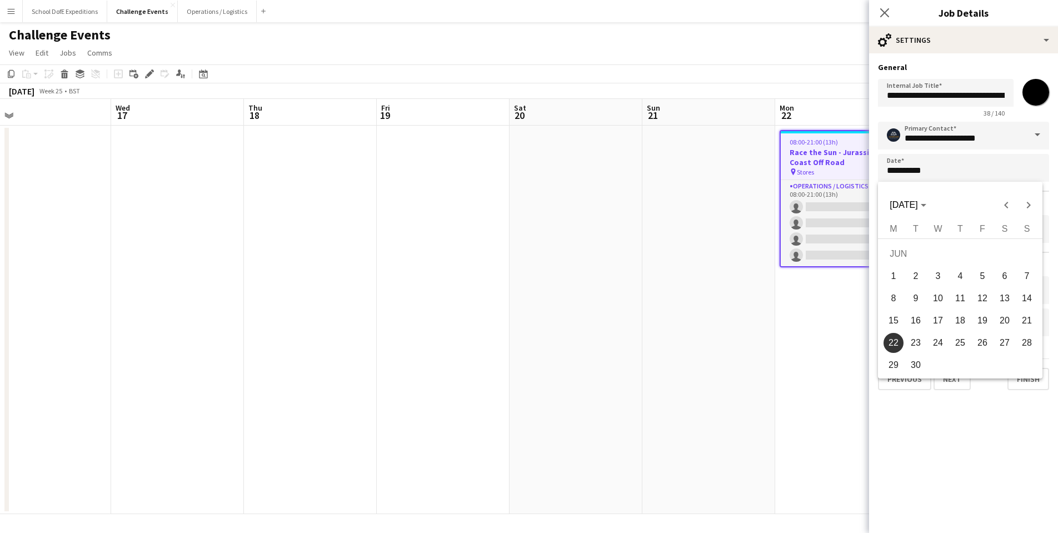
click at [894, 364] on span "29" at bounding box center [894, 365] width 20 height 20
type input "**********"
click at [1025, 378] on button "Finish" at bounding box center [1029, 379] width 42 height 22
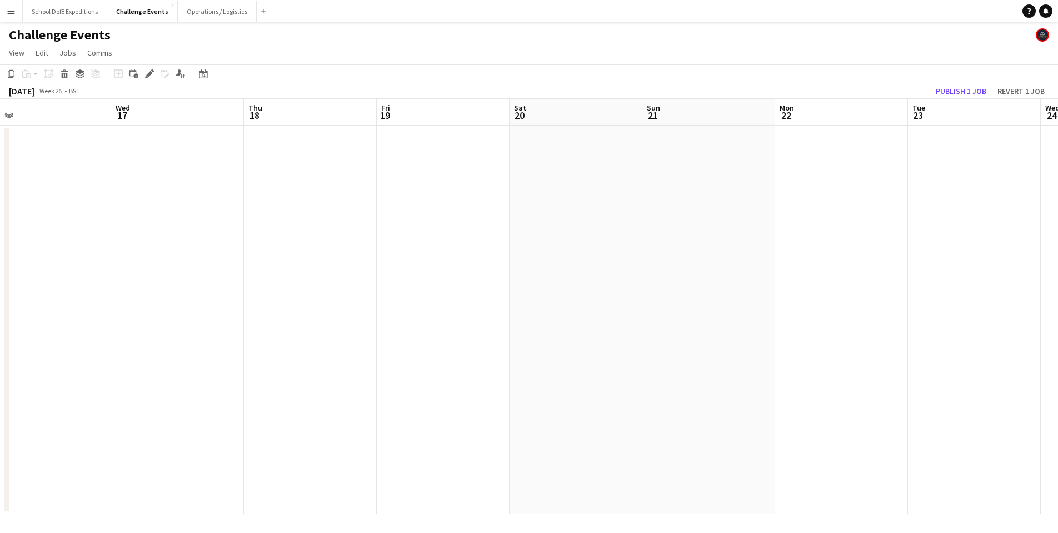
click at [975, 249] on app-date-cell at bounding box center [974, 320] width 133 height 388
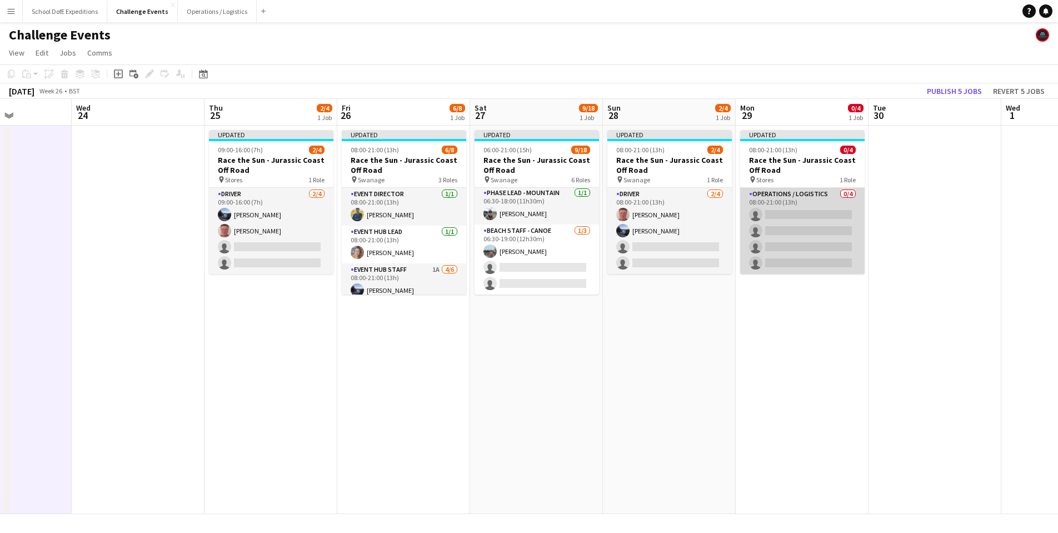
scroll to position [313, 0]
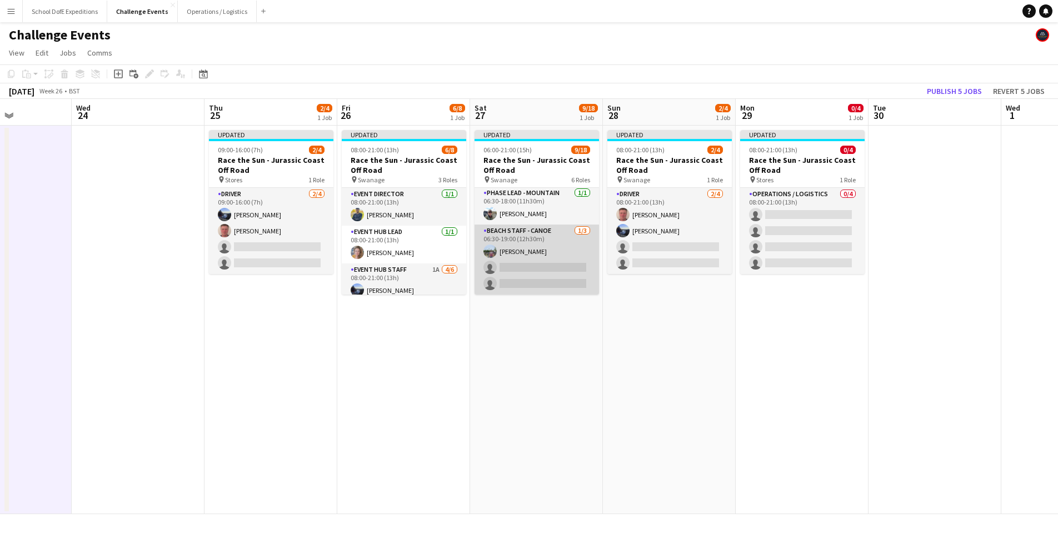
click at [947, 96] on button "Publish 5 jobs" at bounding box center [955, 91] width 64 height 14
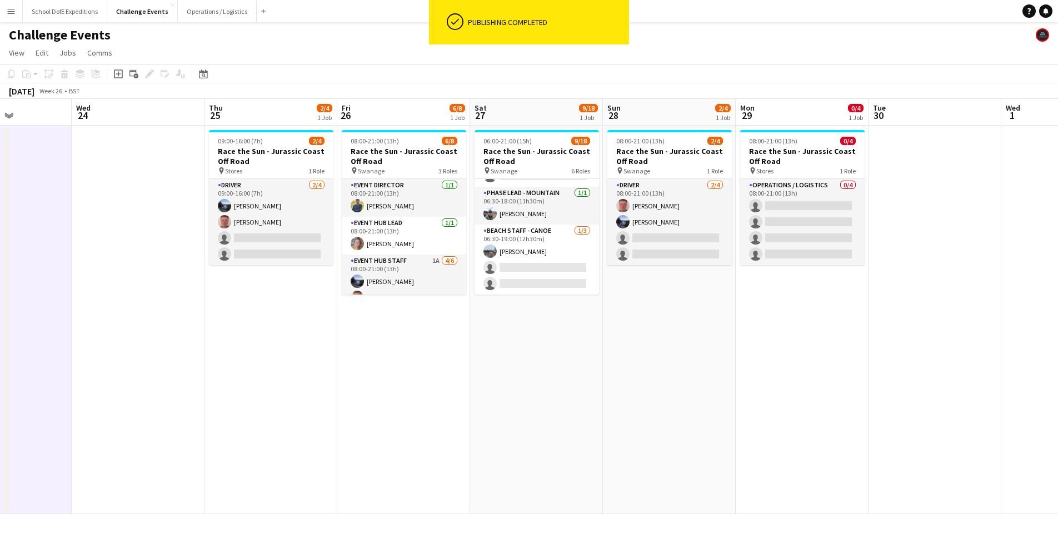
scroll to position [305, 0]
click at [11, 12] on app-icon "Menu" at bounding box center [11, 11] width 9 height 9
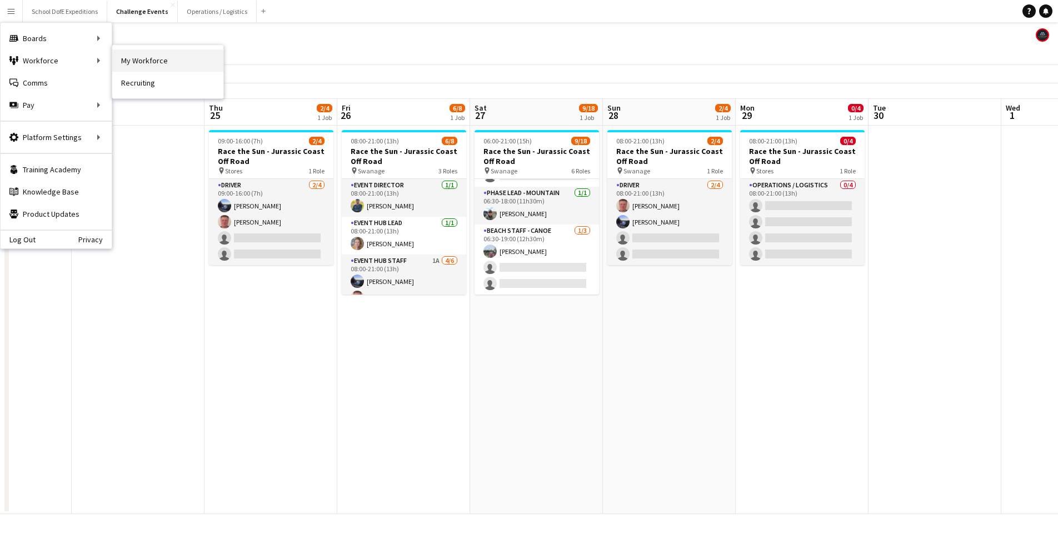
click at [143, 58] on link "My Workforce" at bounding box center [167, 60] width 111 height 22
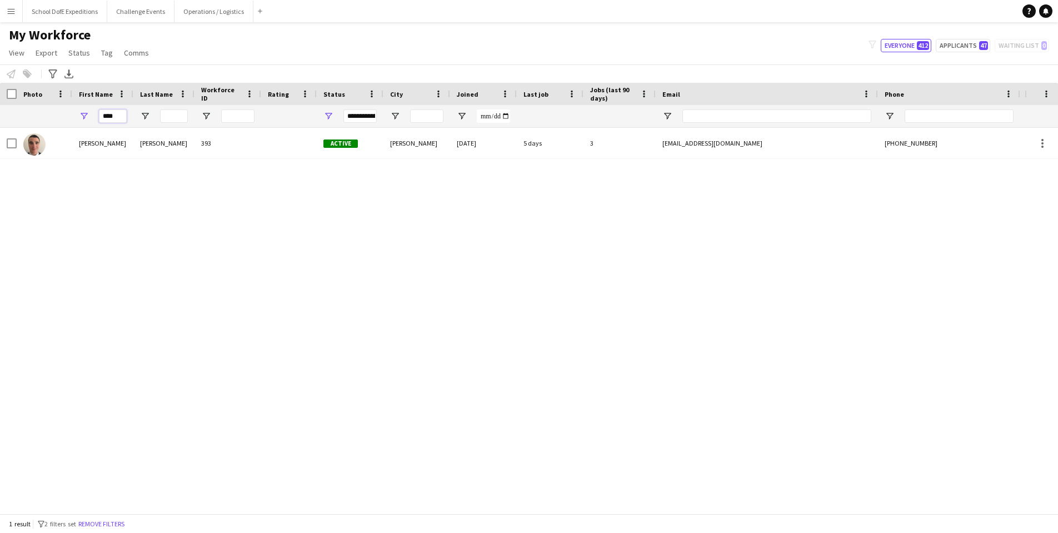
click at [109, 117] on input "****" at bounding box center [113, 115] width 28 height 13
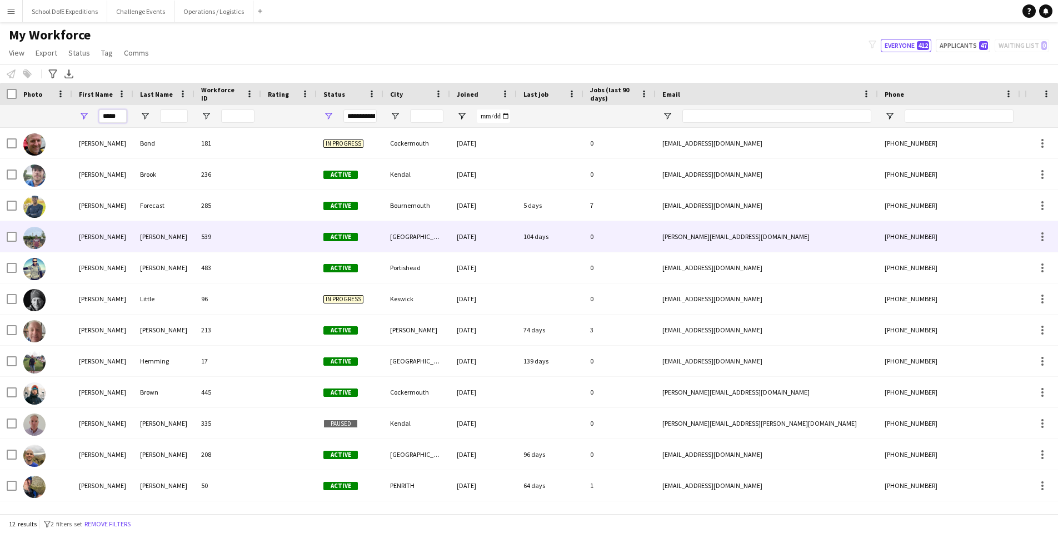
type input "*****"
click at [107, 240] on div "[PERSON_NAME]" at bounding box center [102, 236] width 61 height 31
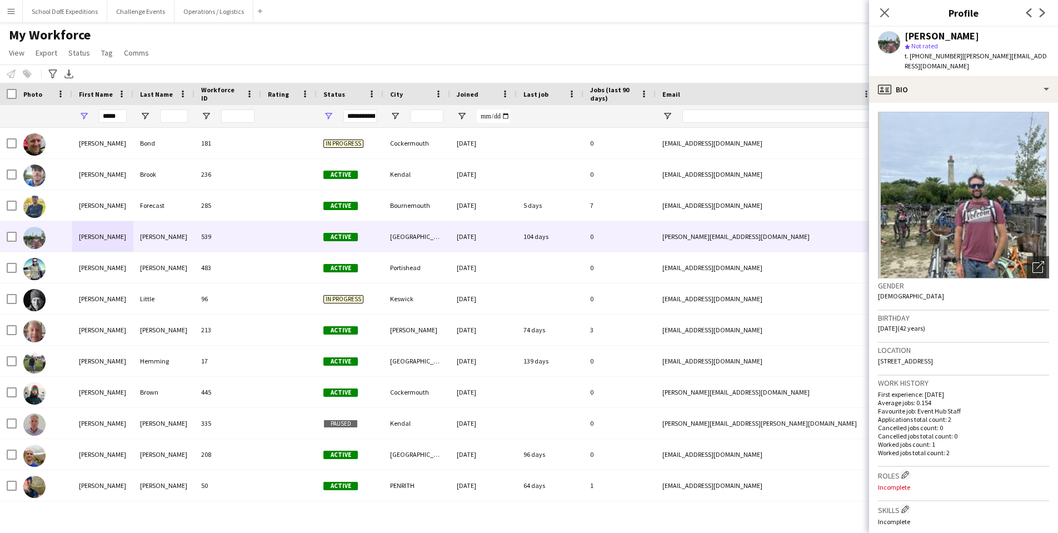
drag, startPoint x: 1046, startPoint y: 55, endPoint x: 958, endPoint y: 54, distance: 87.8
click at [958, 54] on div "[PERSON_NAME] star Not rated t. [PHONE_NUMBER] | [PERSON_NAME][EMAIL_ADDRESS][D…" at bounding box center [963, 51] width 189 height 49
copy span "[PERSON_NAME][EMAIL_ADDRESS][DOMAIN_NAME]"
click at [888, 14] on icon "Close pop-in" at bounding box center [884, 12] width 11 height 11
